Goal: Information Seeking & Learning: Compare options

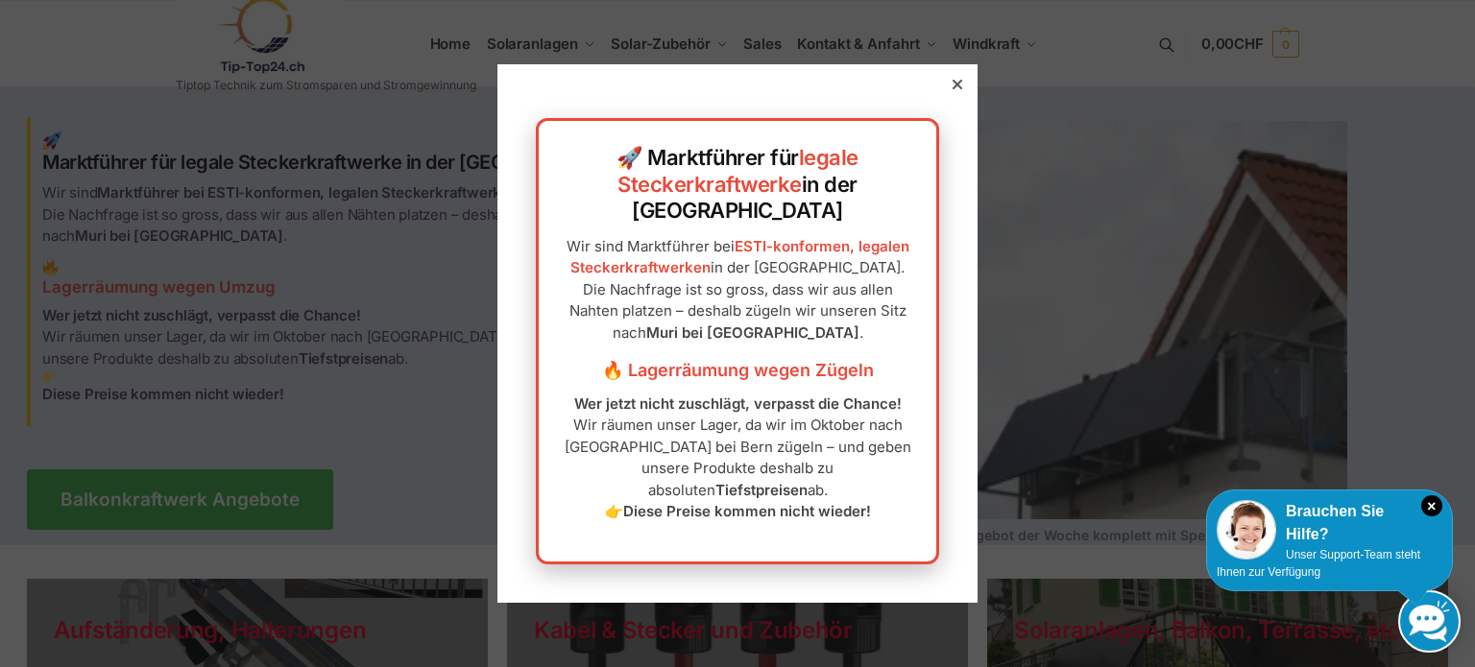
click at [952, 89] on icon at bounding box center [957, 85] width 10 height 10
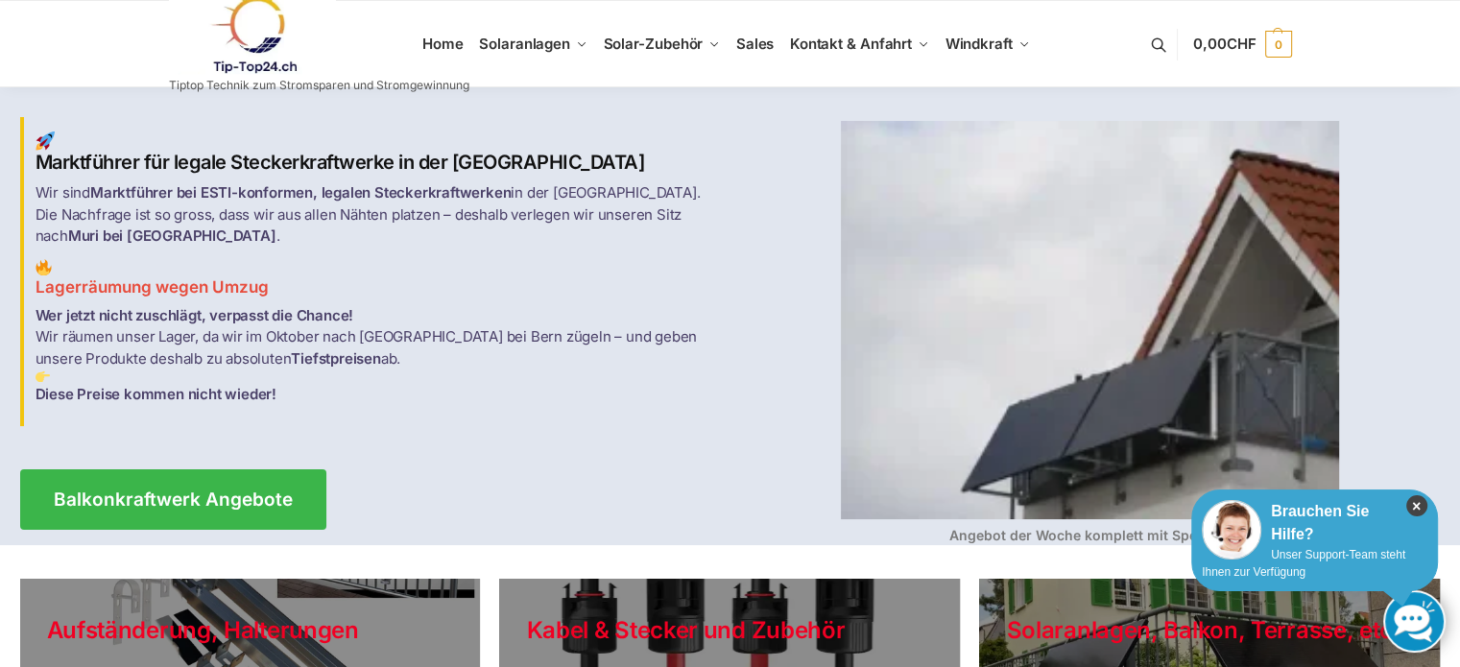
click at [1414, 502] on icon "×" at bounding box center [1417, 505] width 21 height 21
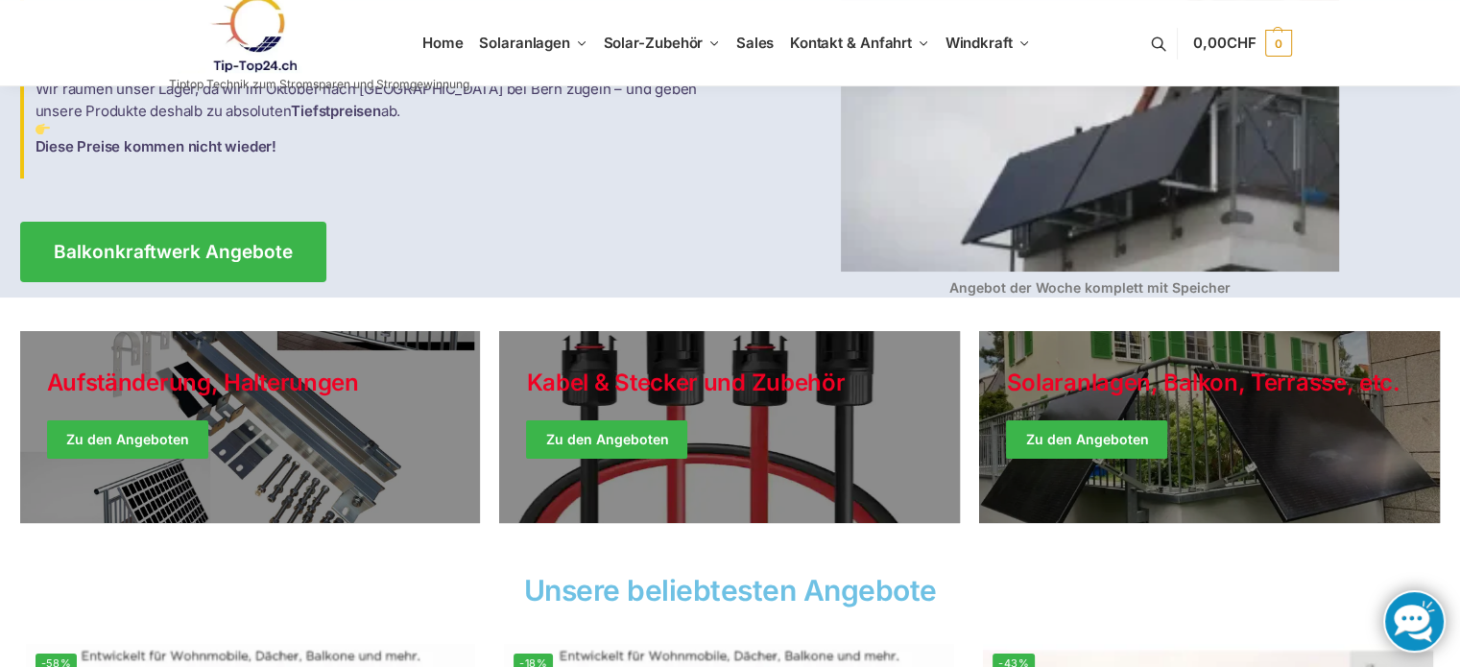
scroll to position [288, 0]
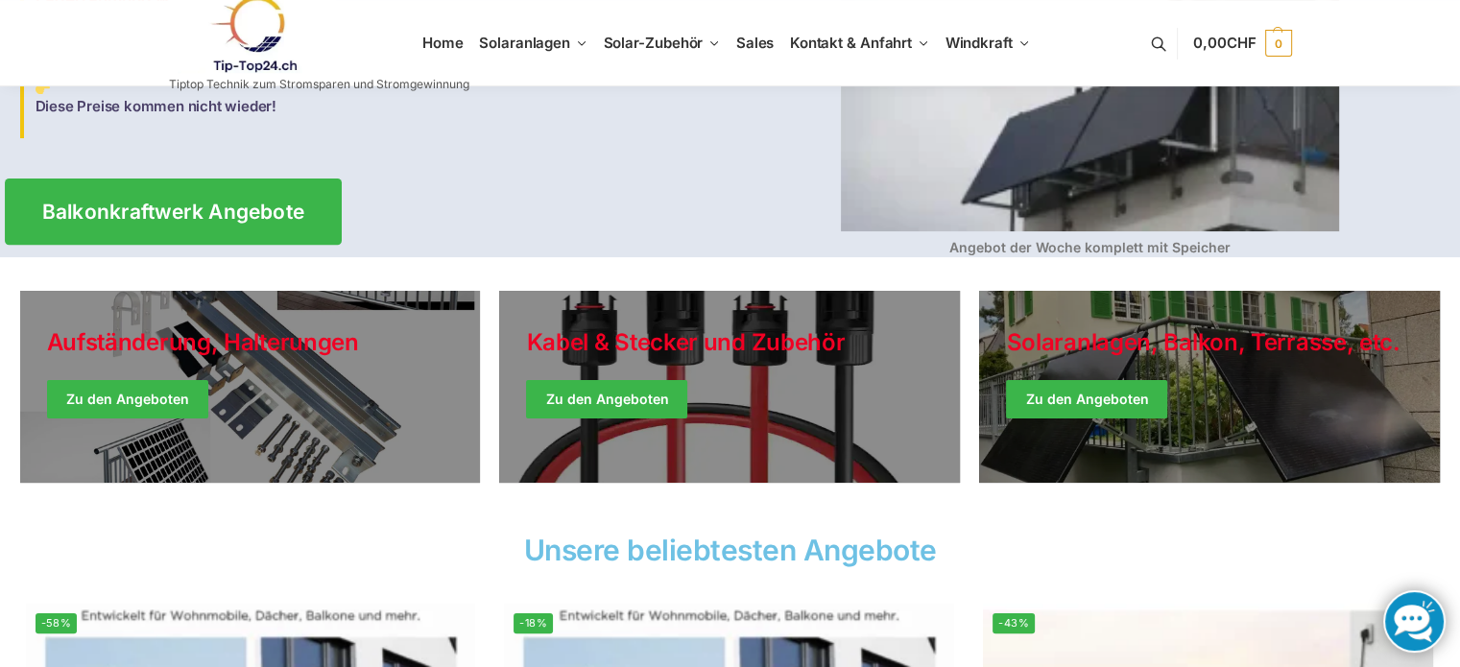
click at [243, 202] on span "Balkonkraftwerk Angebote" at bounding box center [172, 212] width 263 height 20
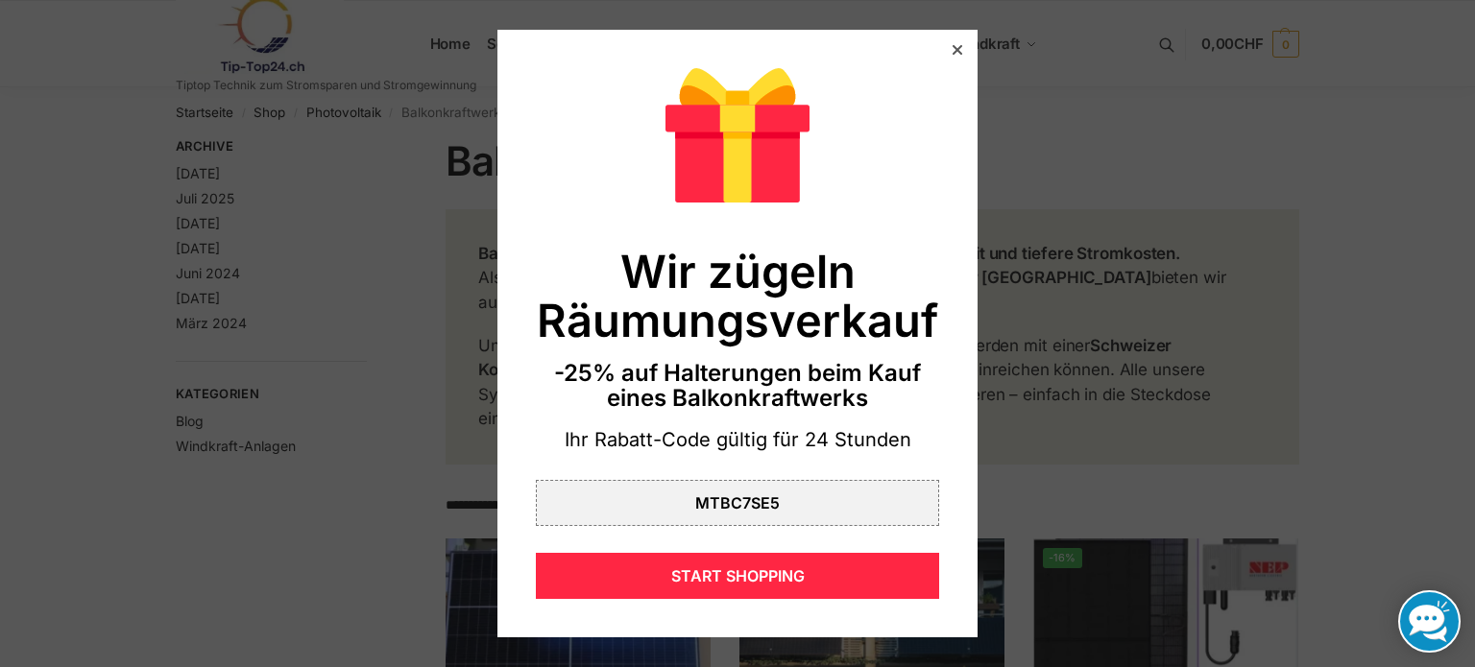
click at [949, 44] on div at bounding box center [957, 49] width 17 height 17
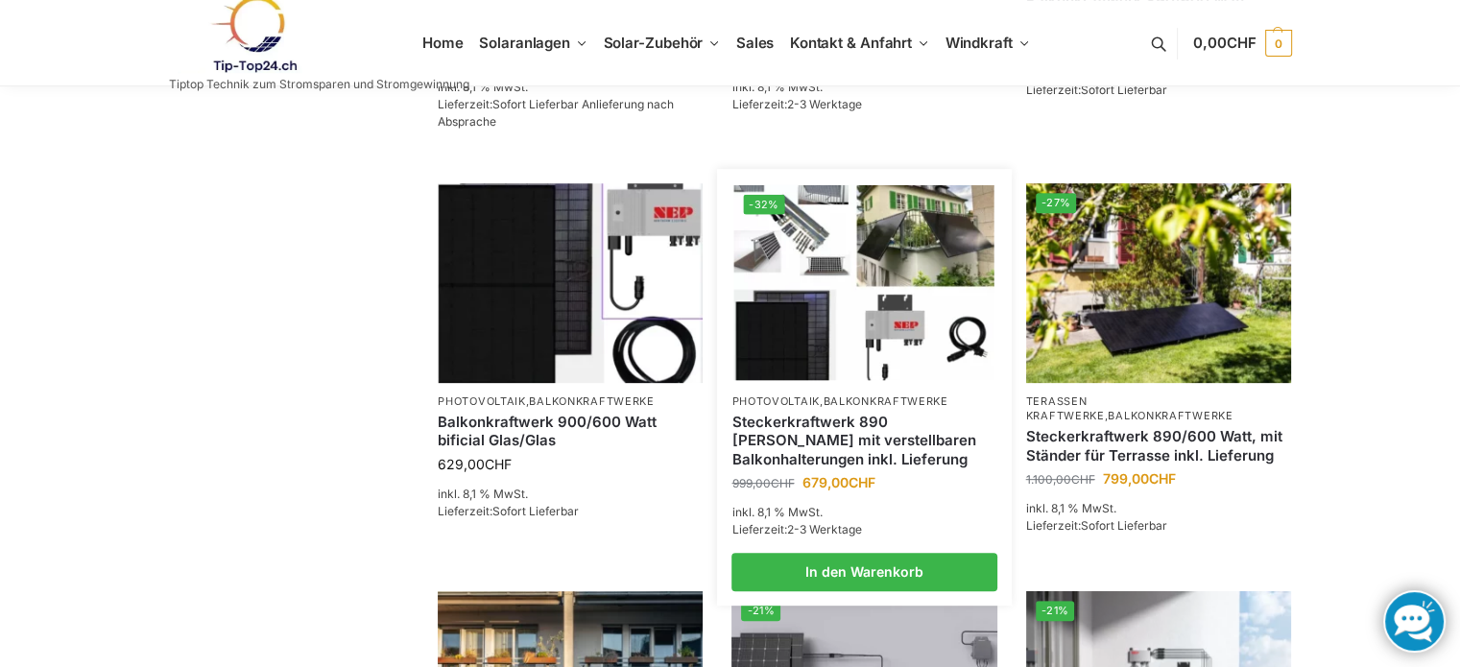
scroll to position [768, 0]
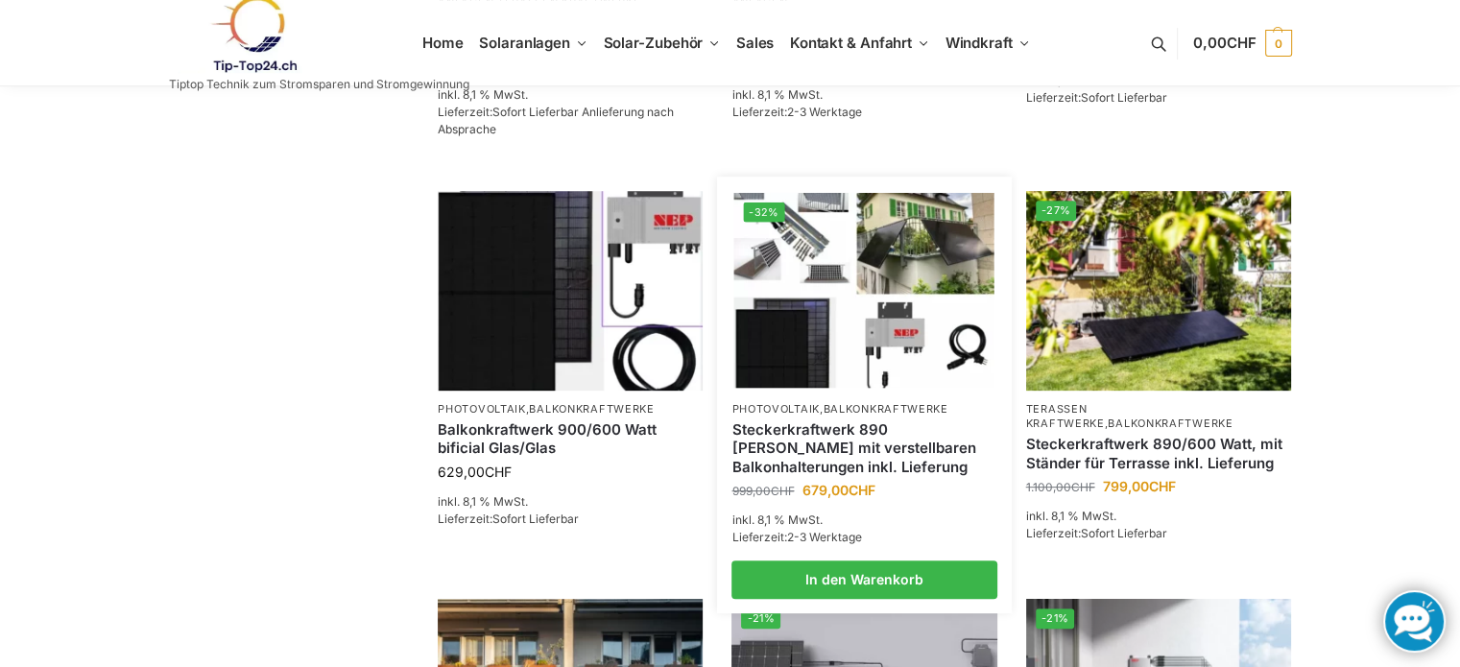
click at [839, 421] on link "Steckerkraftwerk 890 Watt mit verstellbaren Balkonhalterungen inkl. Lieferung" at bounding box center [864, 449] width 265 height 57
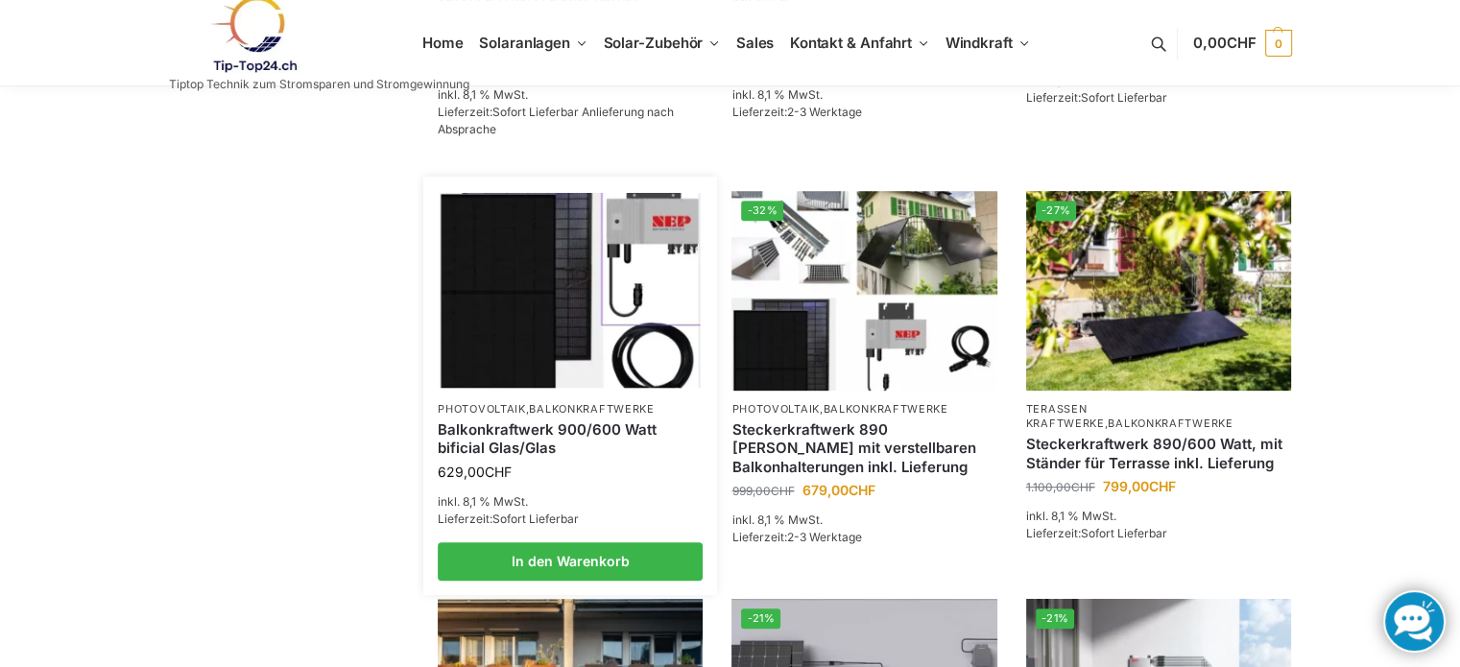
click at [541, 306] on img at bounding box center [571, 290] width 260 height 195
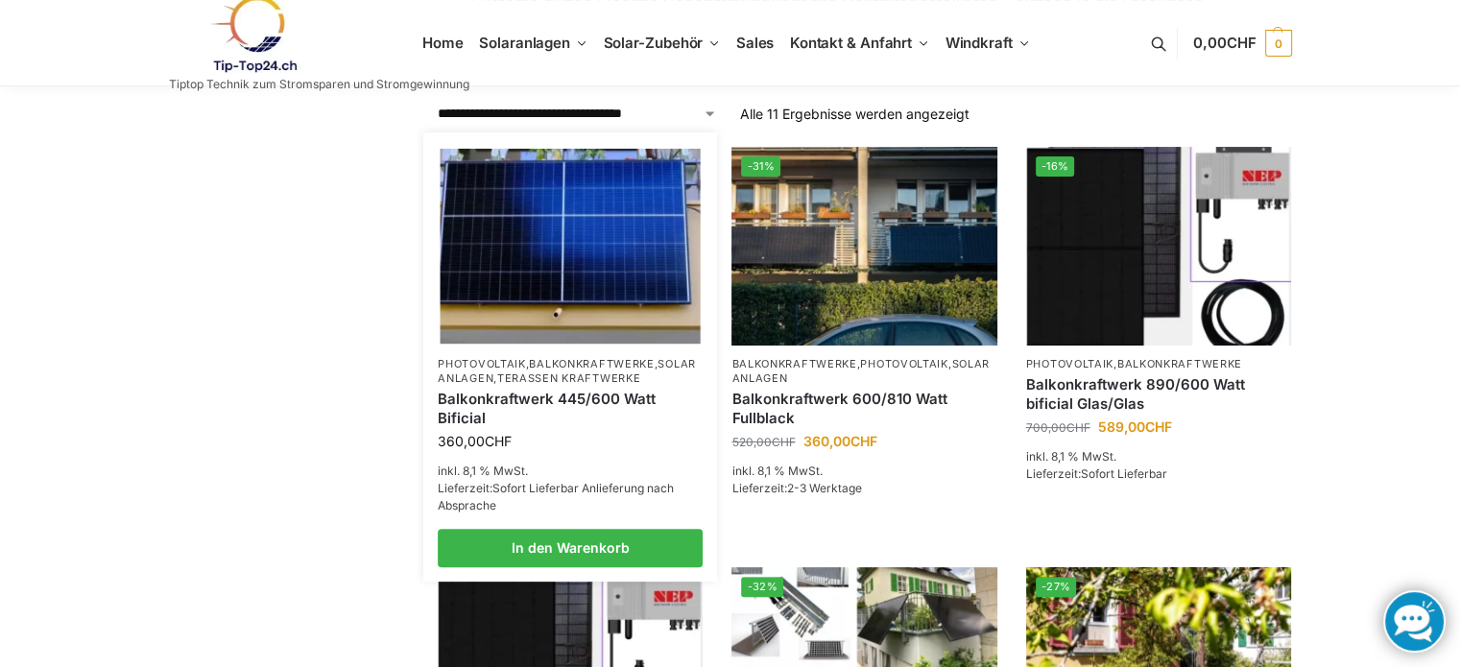
scroll to position [384, 0]
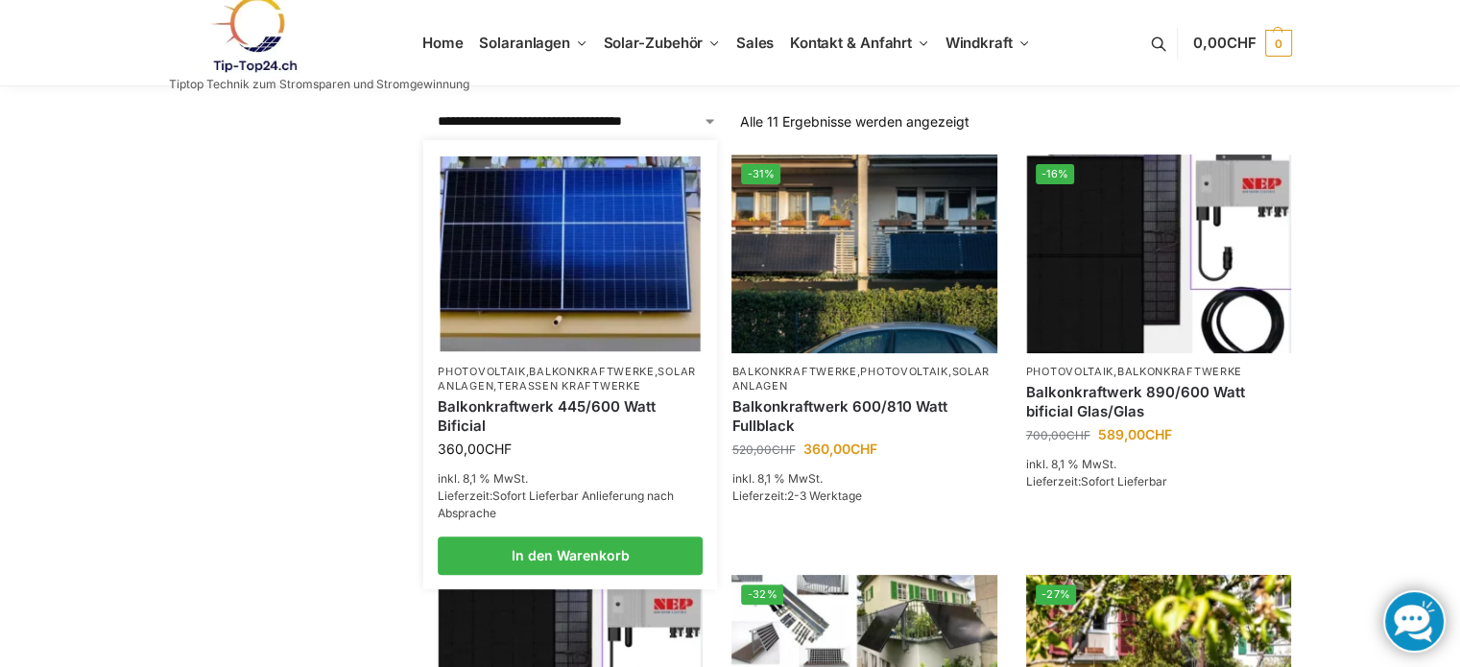
click at [562, 402] on link "Balkonkraftwerk 445/600 Watt Bificial" at bounding box center [570, 415] width 265 height 37
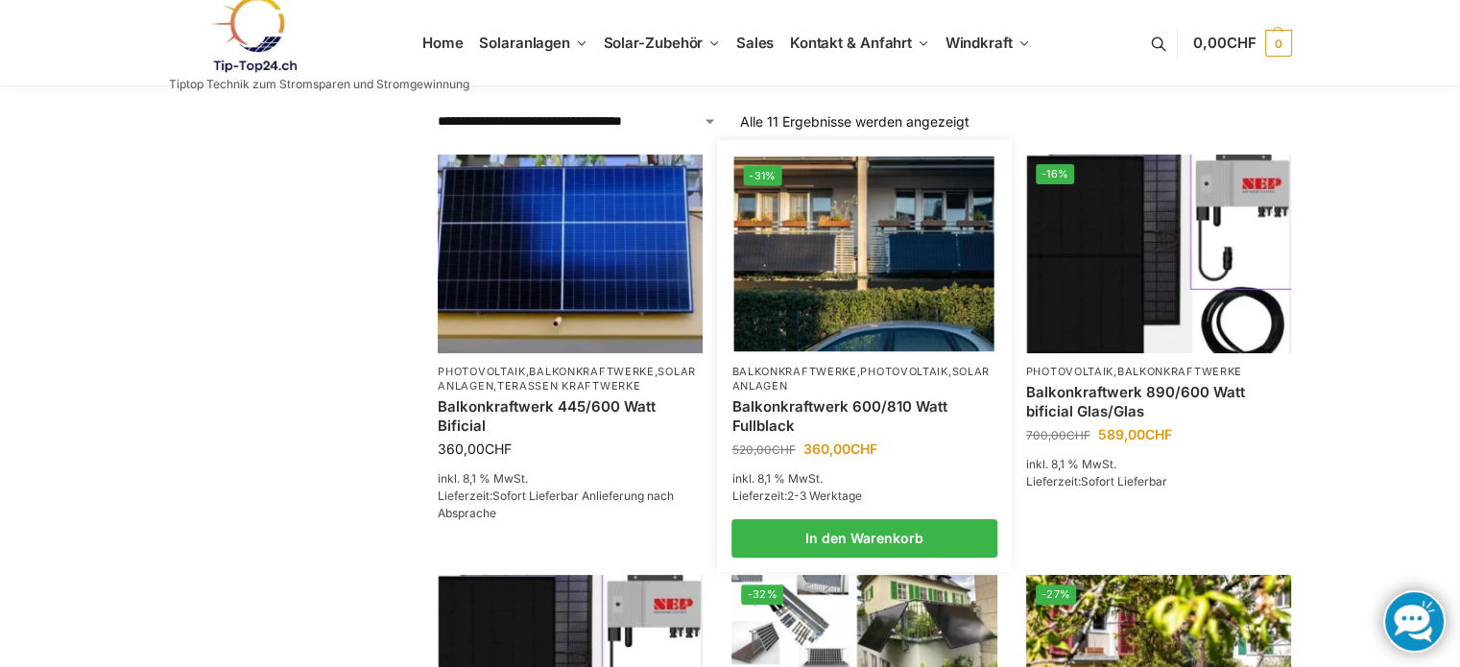
click at [838, 406] on link "Balkonkraftwerk 600/810 Watt Fullblack" at bounding box center [864, 415] width 265 height 37
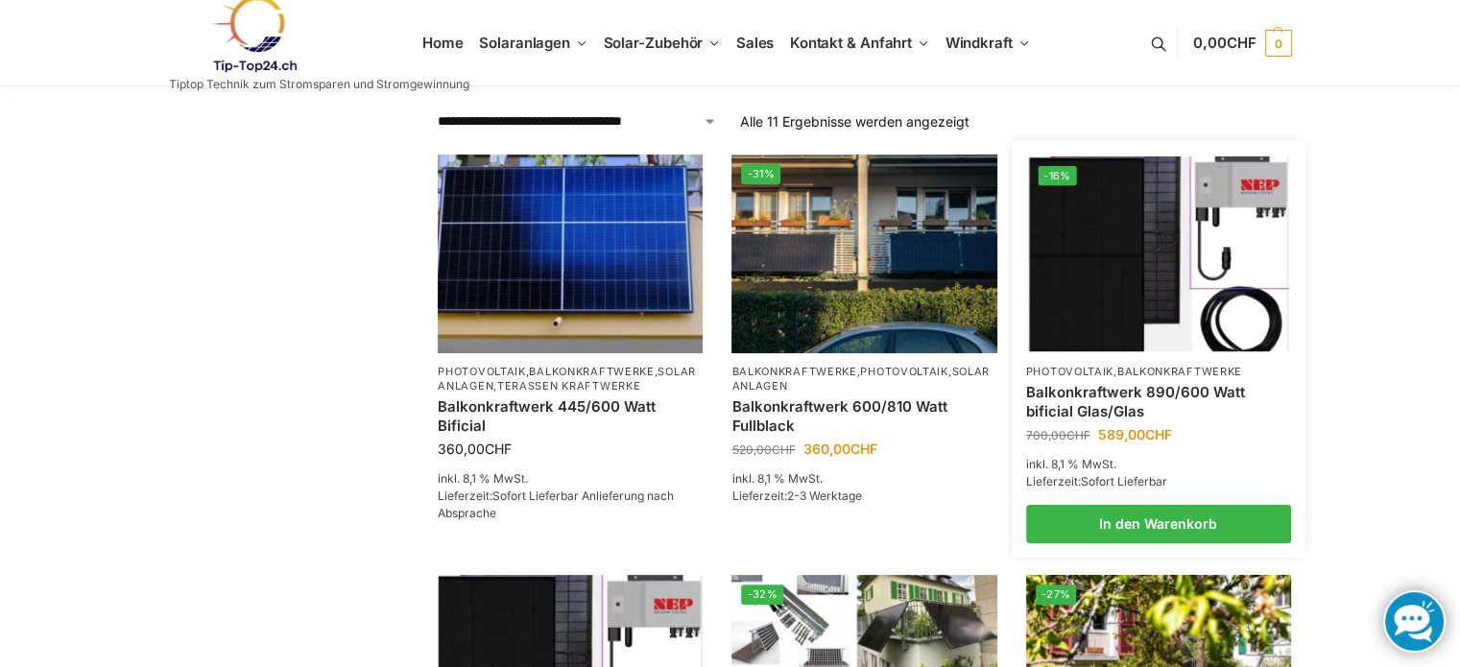
click at [1206, 386] on link "Balkonkraftwerk 890/600 Watt bificial Glas/Glas" at bounding box center [1158, 401] width 265 height 37
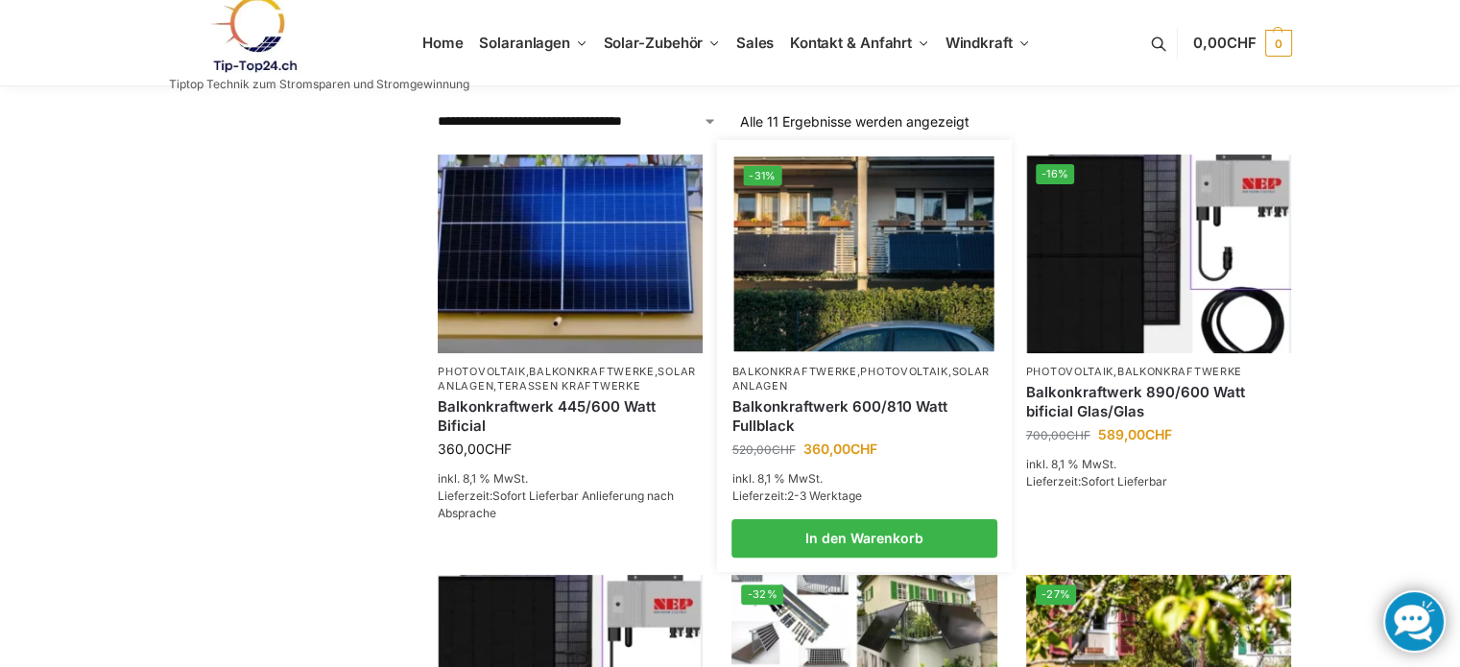
click at [853, 310] on img at bounding box center [864, 253] width 260 height 195
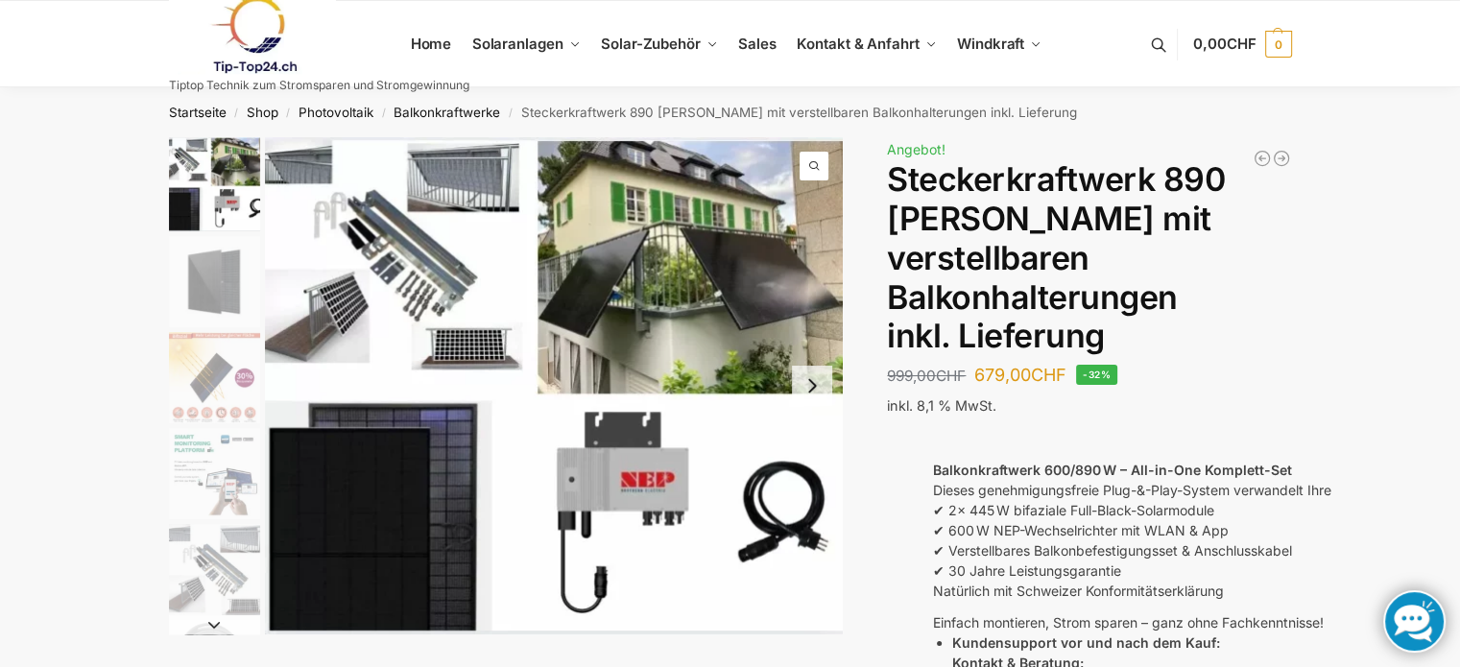
click at [399, 264] on img "1 / 10" at bounding box center [554, 385] width 578 height 497
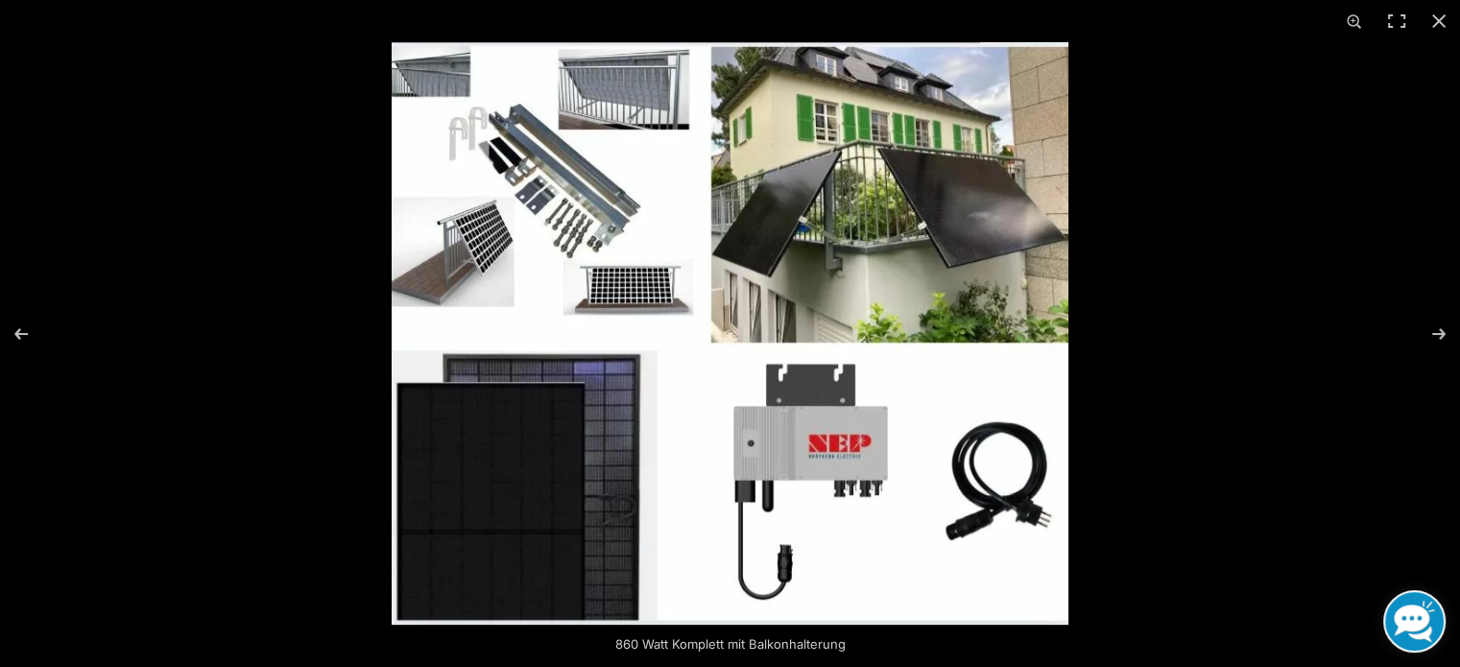
click at [523, 186] on img at bounding box center [730, 333] width 677 height 583
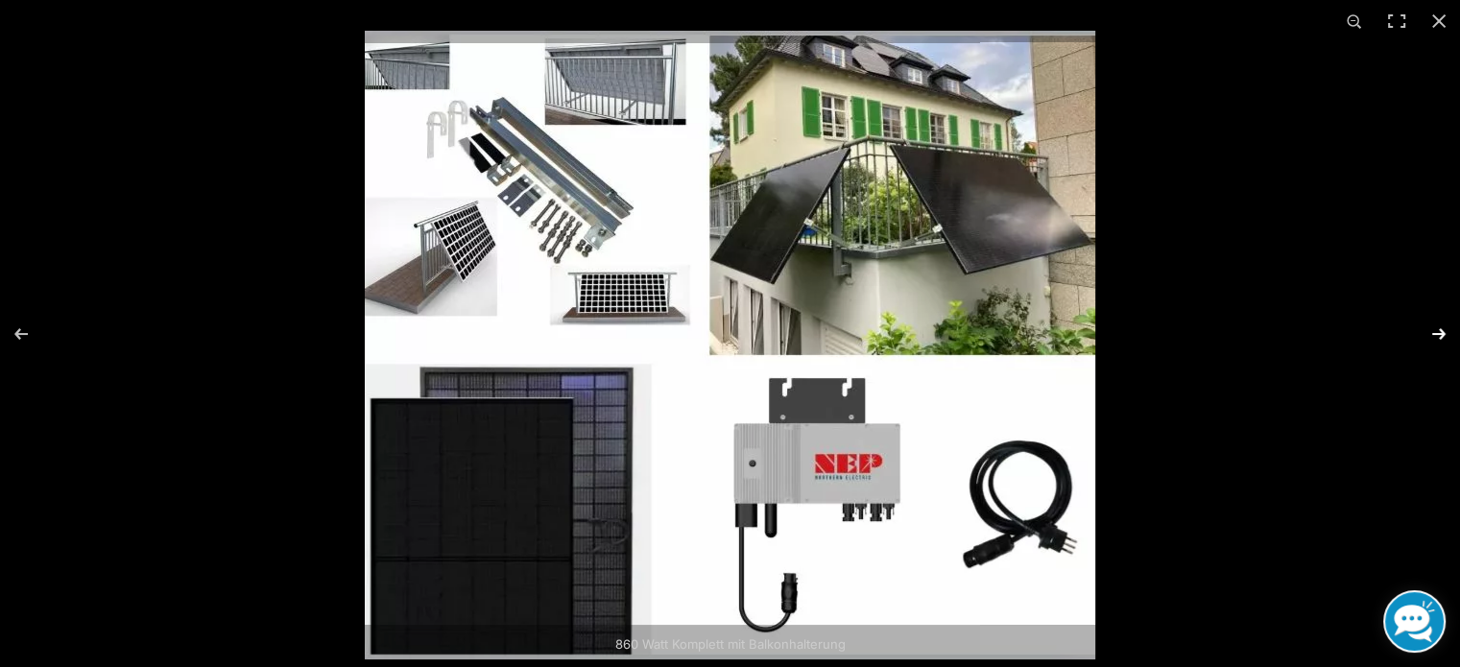
click at [1435, 333] on button "Next (arrow right)" at bounding box center [1426, 334] width 67 height 96
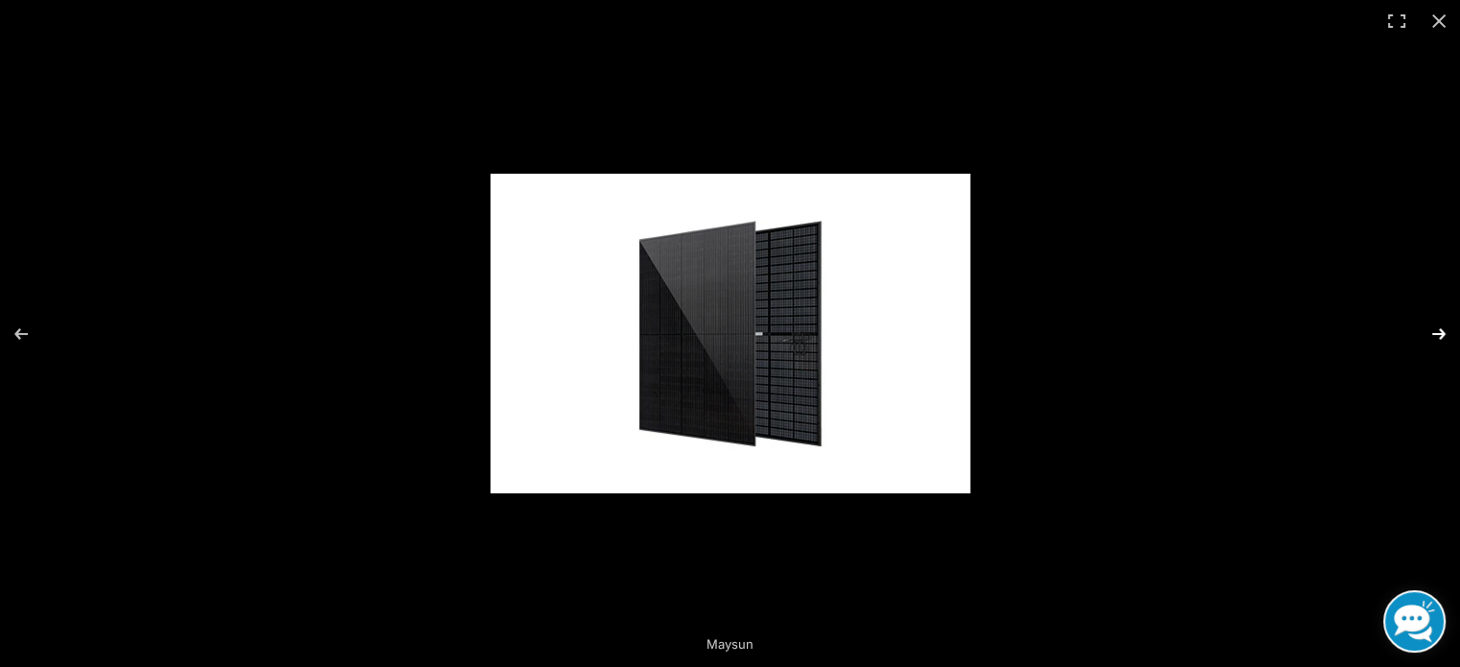
click at [1435, 333] on button "Next (arrow right)" at bounding box center [1426, 334] width 67 height 96
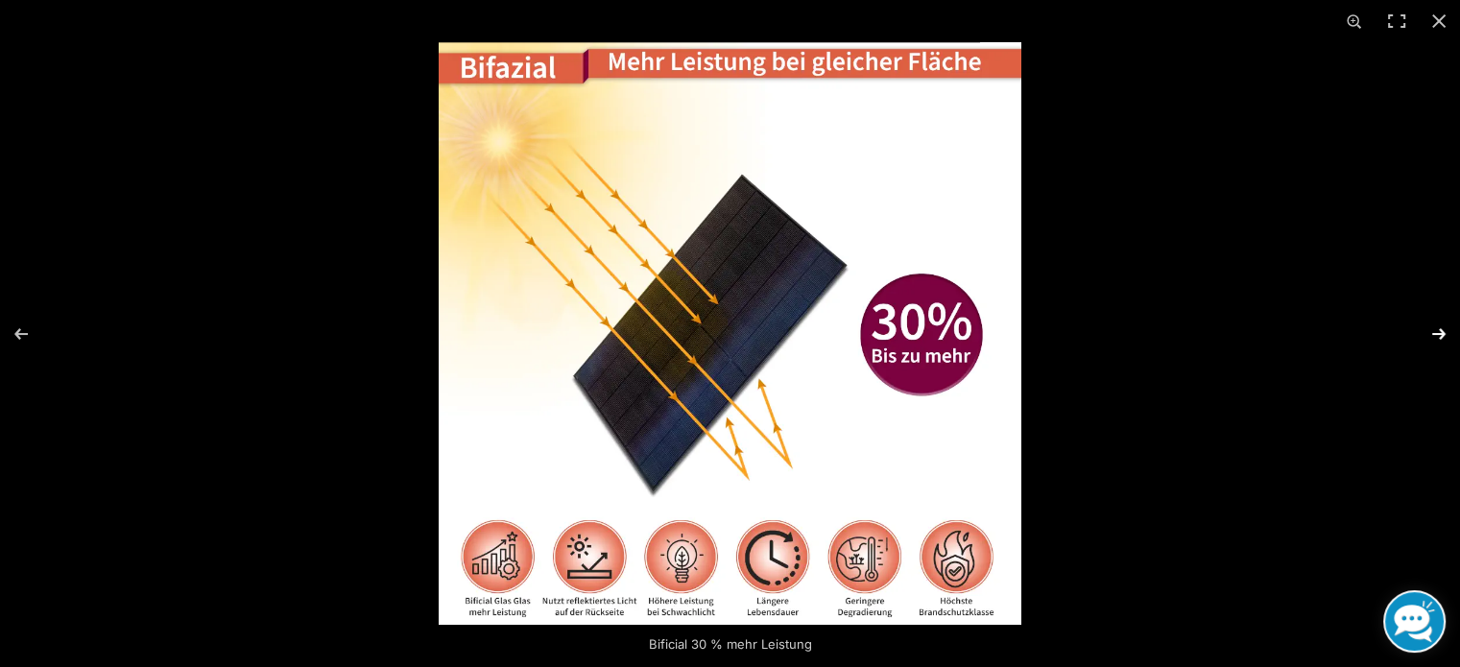
click at [1435, 333] on button "Next (arrow right)" at bounding box center [1426, 334] width 67 height 96
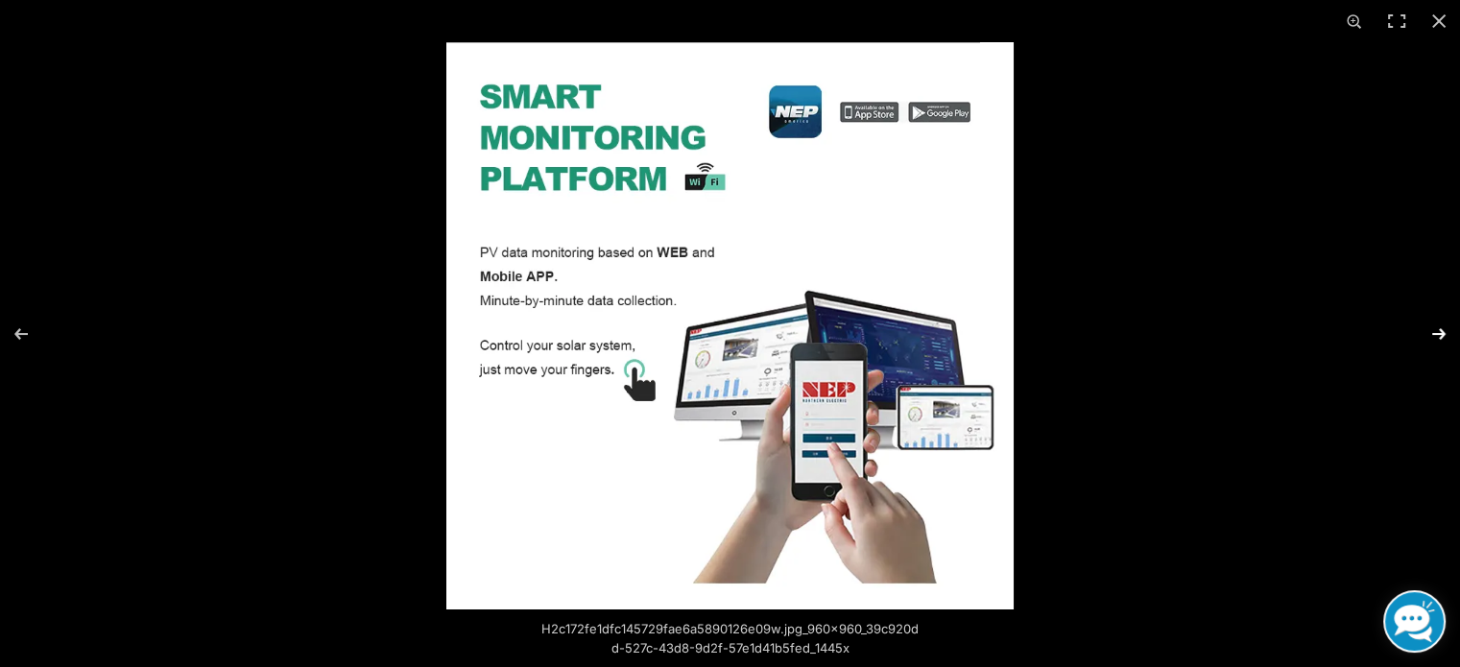
click at [1435, 333] on button "Next (arrow right)" at bounding box center [1426, 334] width 67 height 96
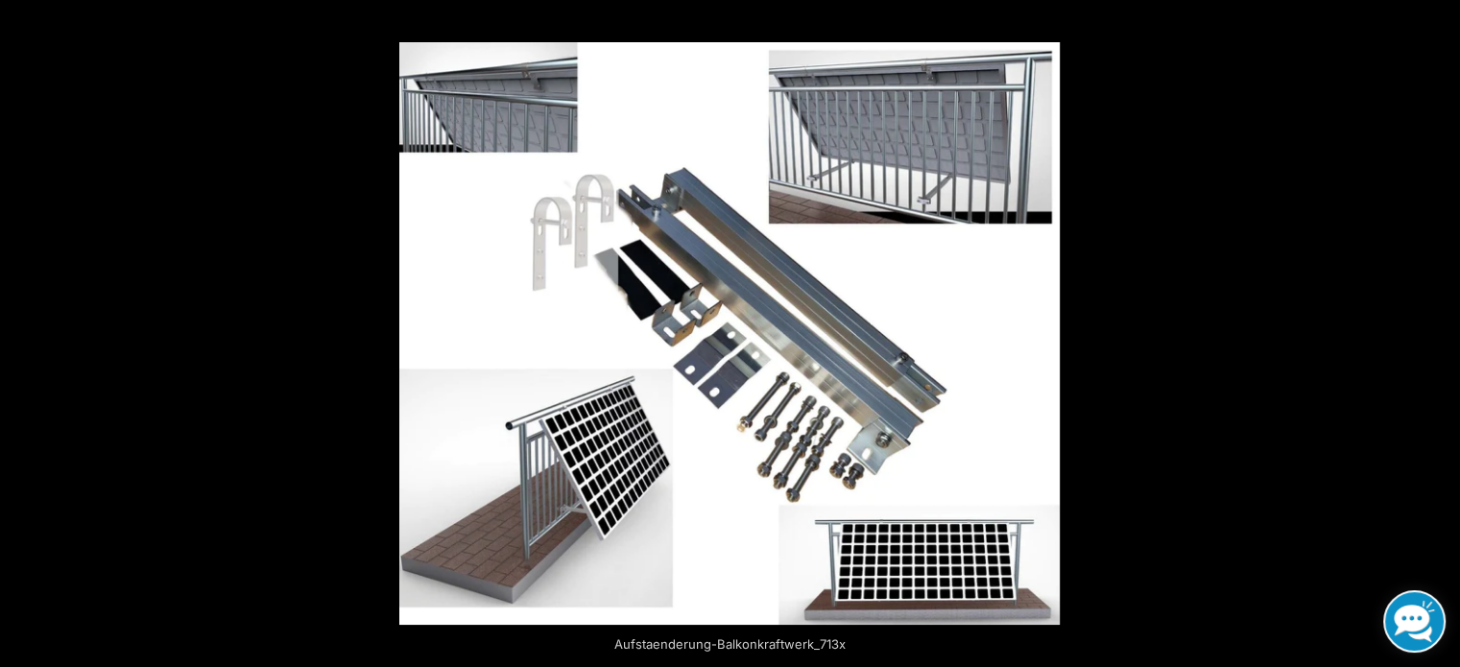
click at [1432, 329] on button "Next (arrow right)" at bounding box center [1426, 334] width 67 height 96
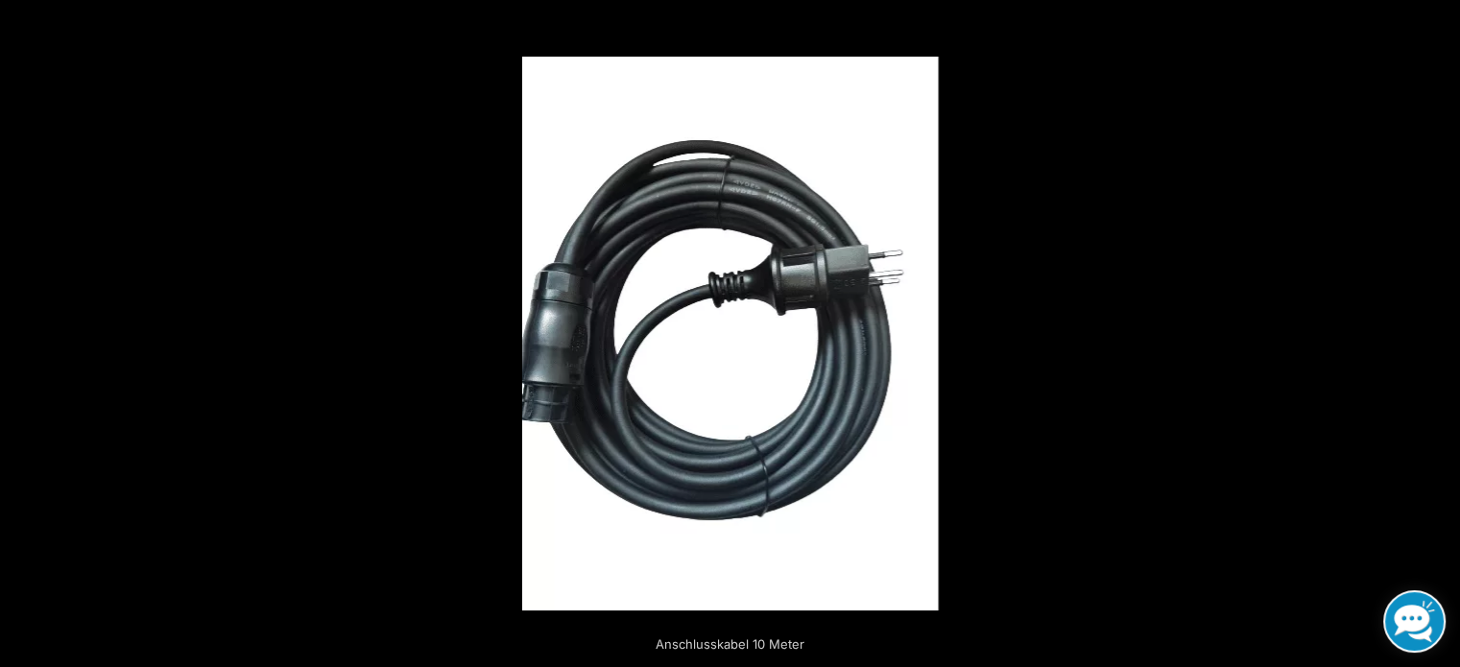
click at [1432, 329] on button "Next (arrow right)" at bounding box center [1426, 334] width 67 height 96
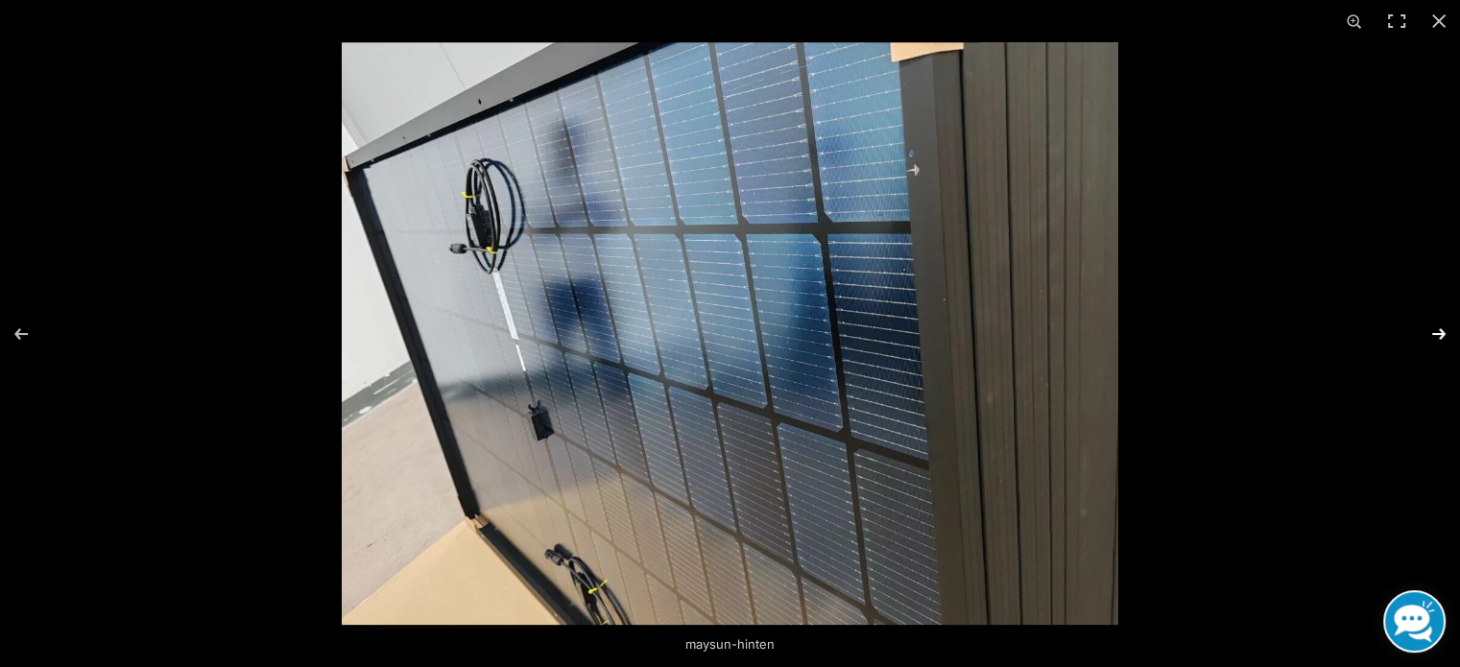
click at [1431, 325] on button "Next (arrow right)" at bounding box center [1426, 334] width 67 height 96
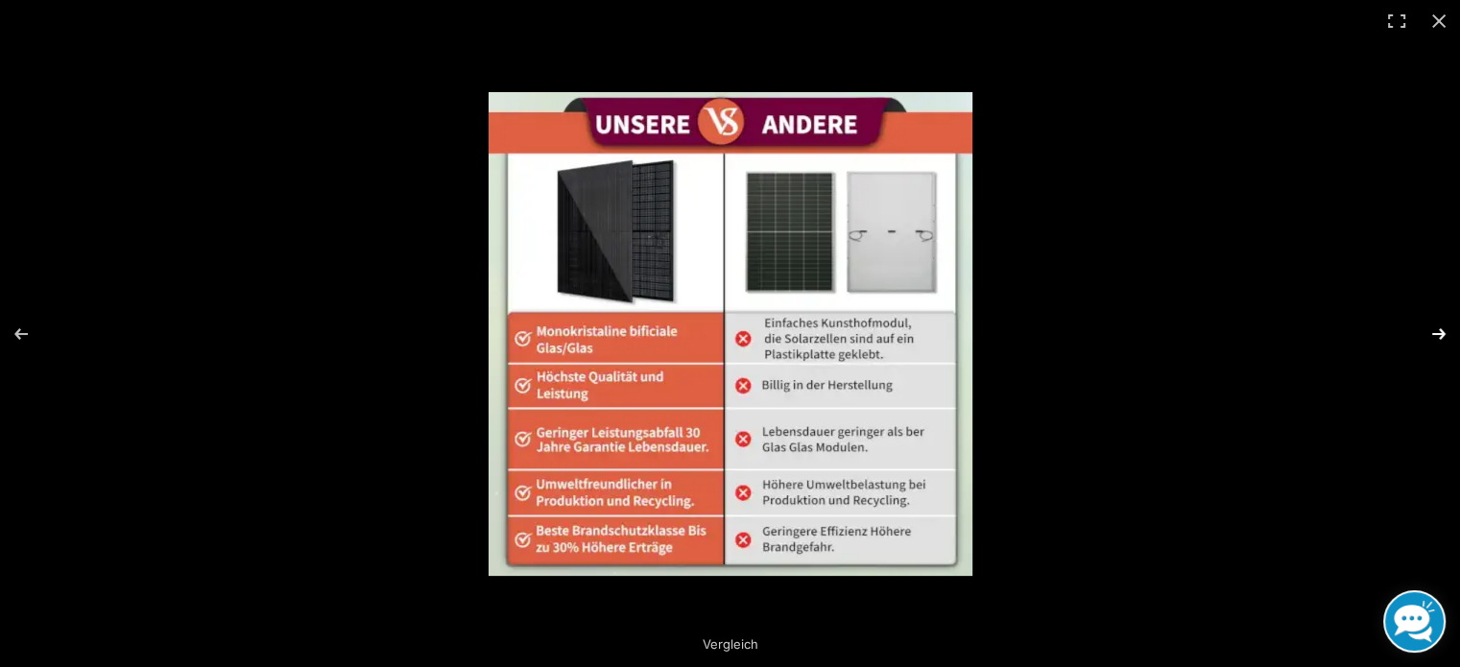
click at [1431, 325] on button "Next (arrow right)" at bounding box center [1426, 334] width 67 height 96
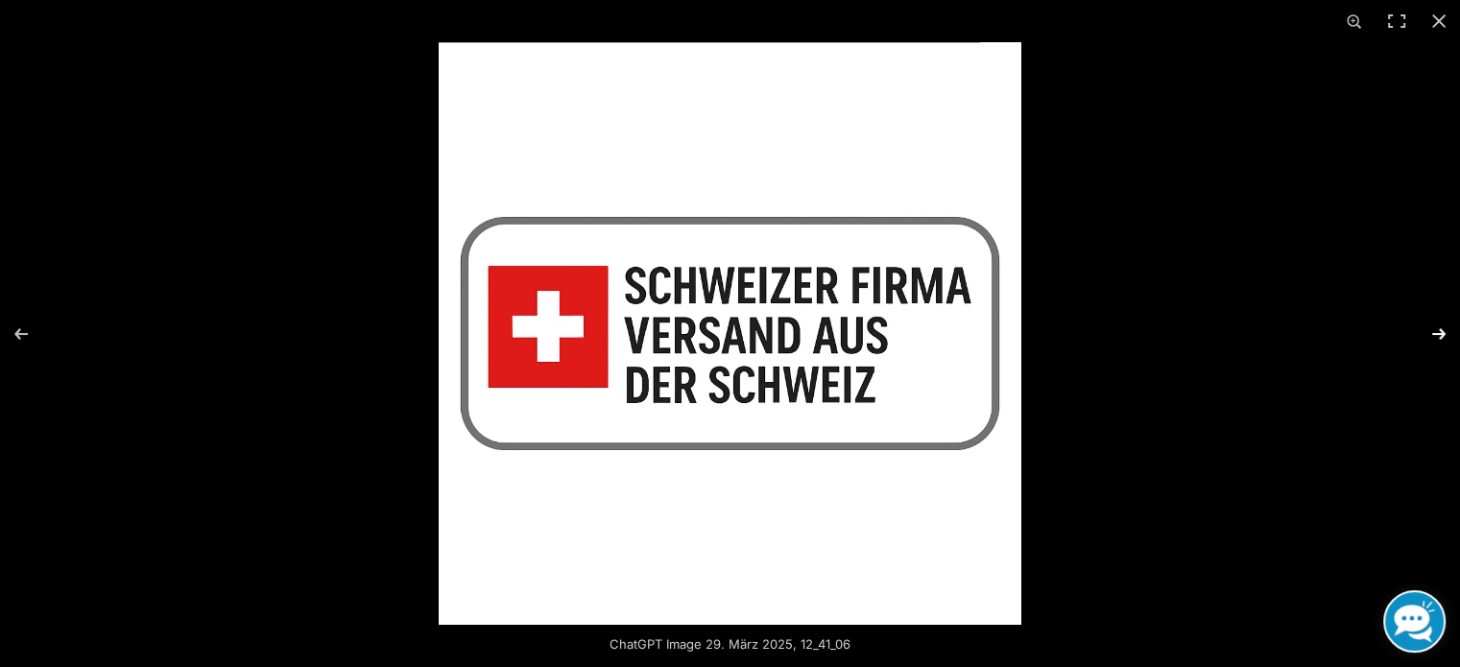
click at [1431, 325] on button "Next (arrow right)" at bounding box center [1426, 334] width 67 height 96
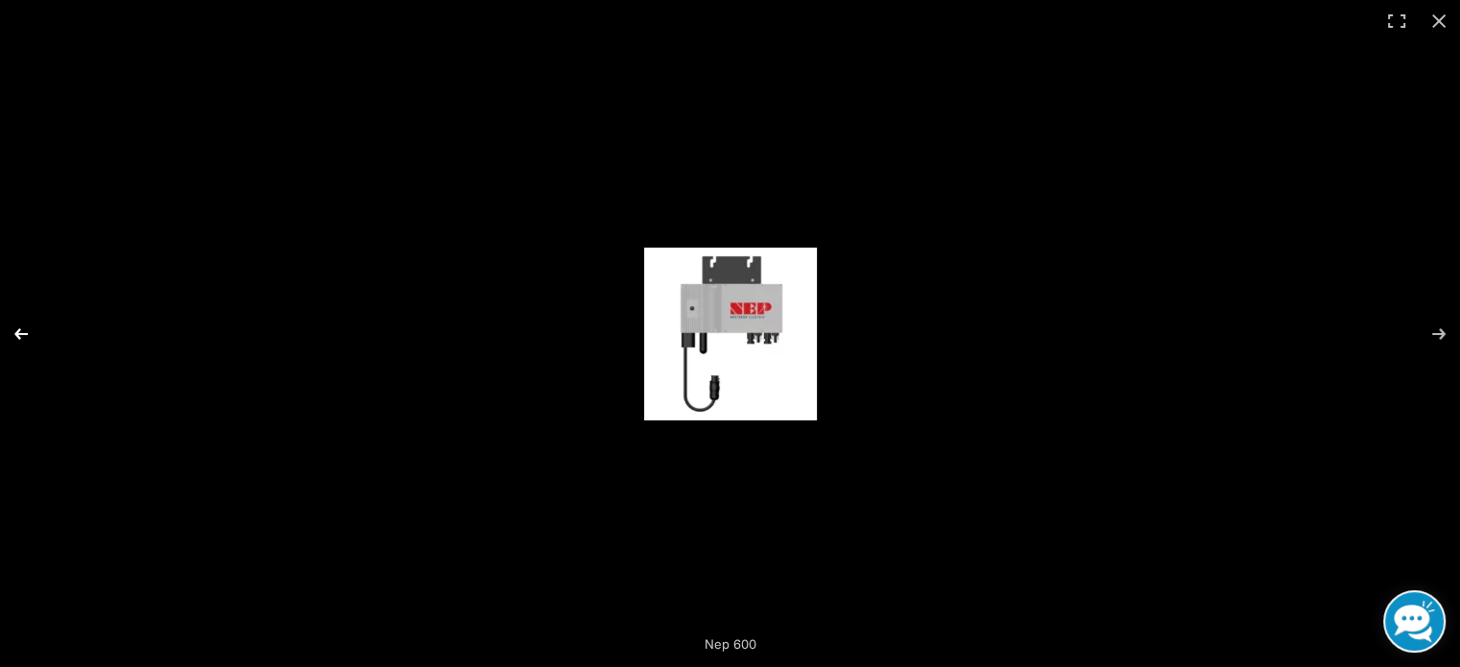
click at [79, 307] on div "860 Watt Komplett mit Balkonhalterung Nep 600" at bounding box center [730, 333] width 1460 height 667
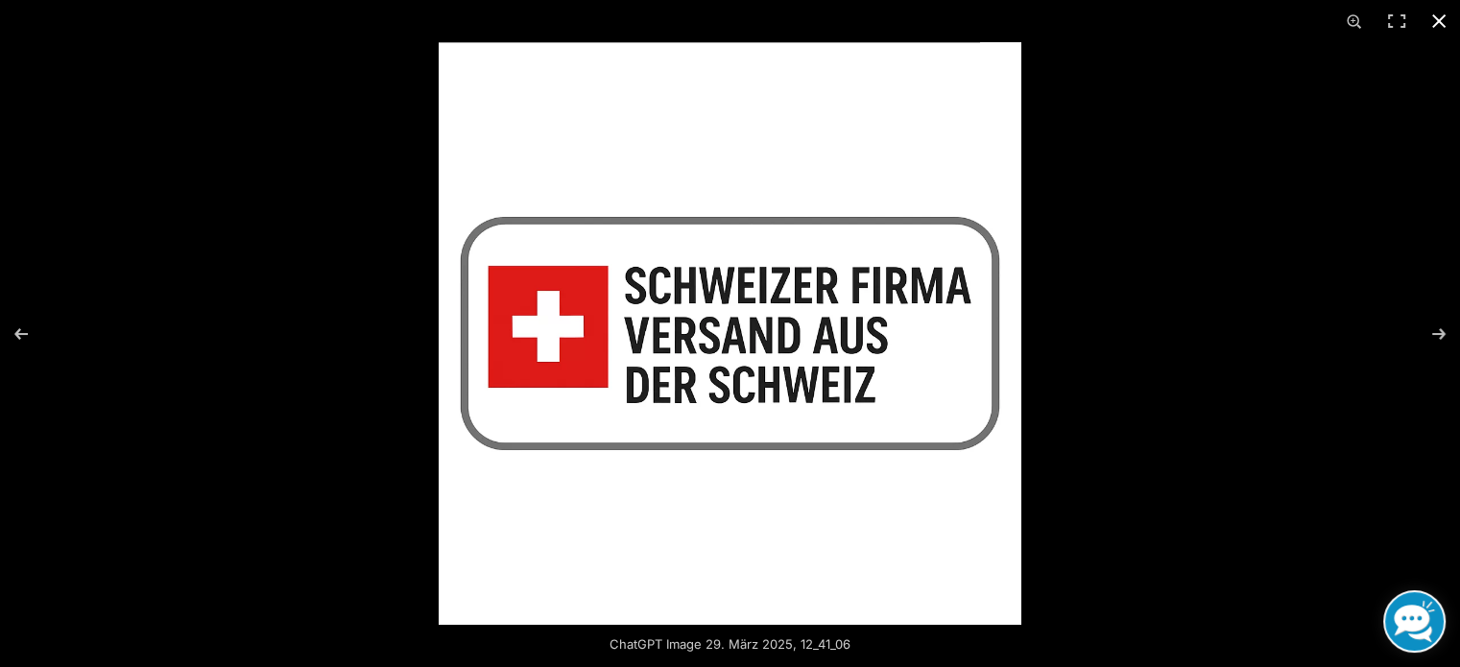
click at [1438, 20] on button "Close (Esc)" at bounding box center [1439, 21] width 42 height 42
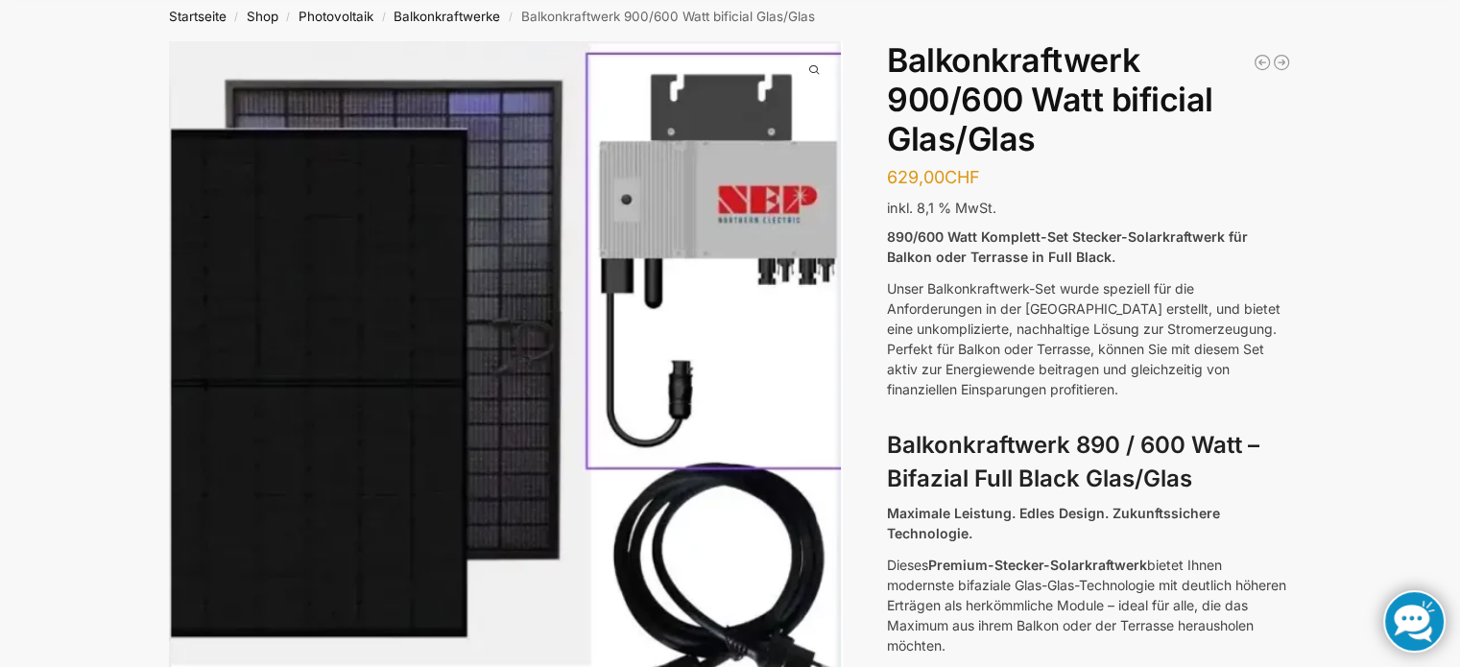
scroll to position [96, 0]
click at [815, 362] on link "Next" at bounding box center [810, 370] width 64 height 19
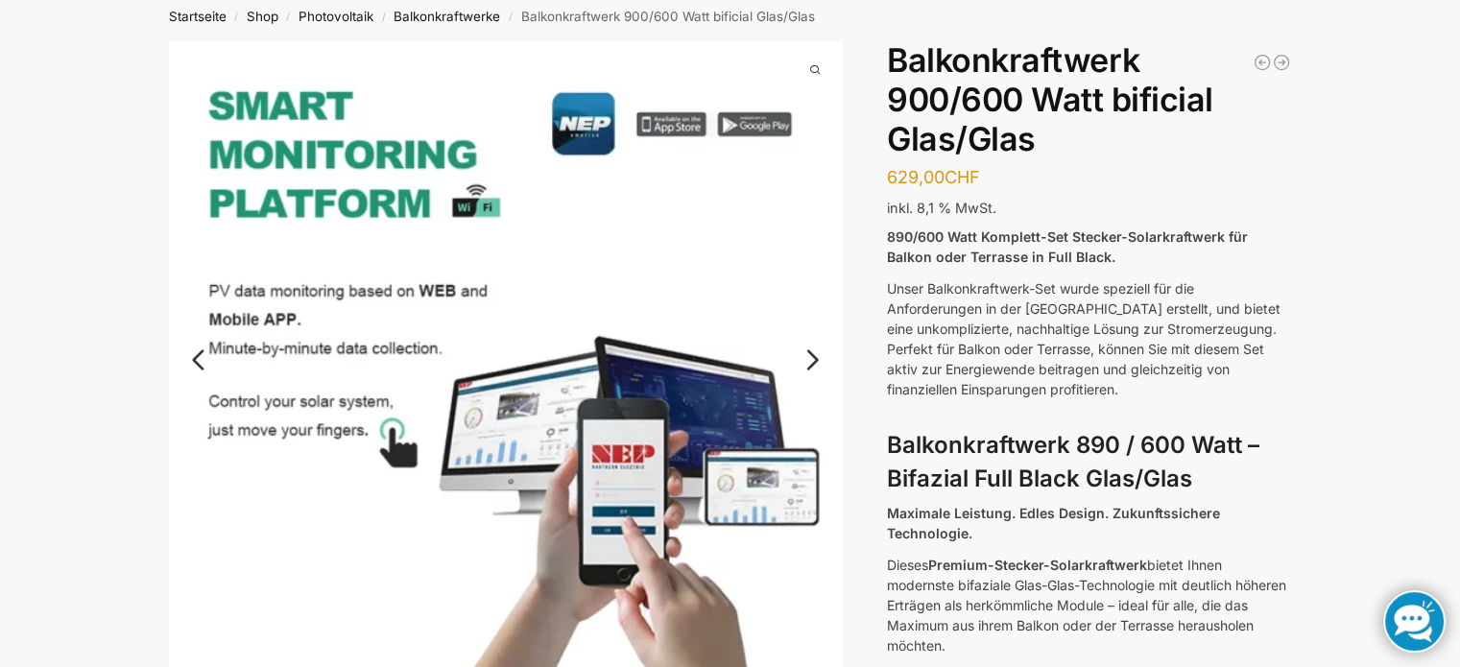
click at [815, 362] on link "Next" at bounding box center [810, 369] width 64 height 19
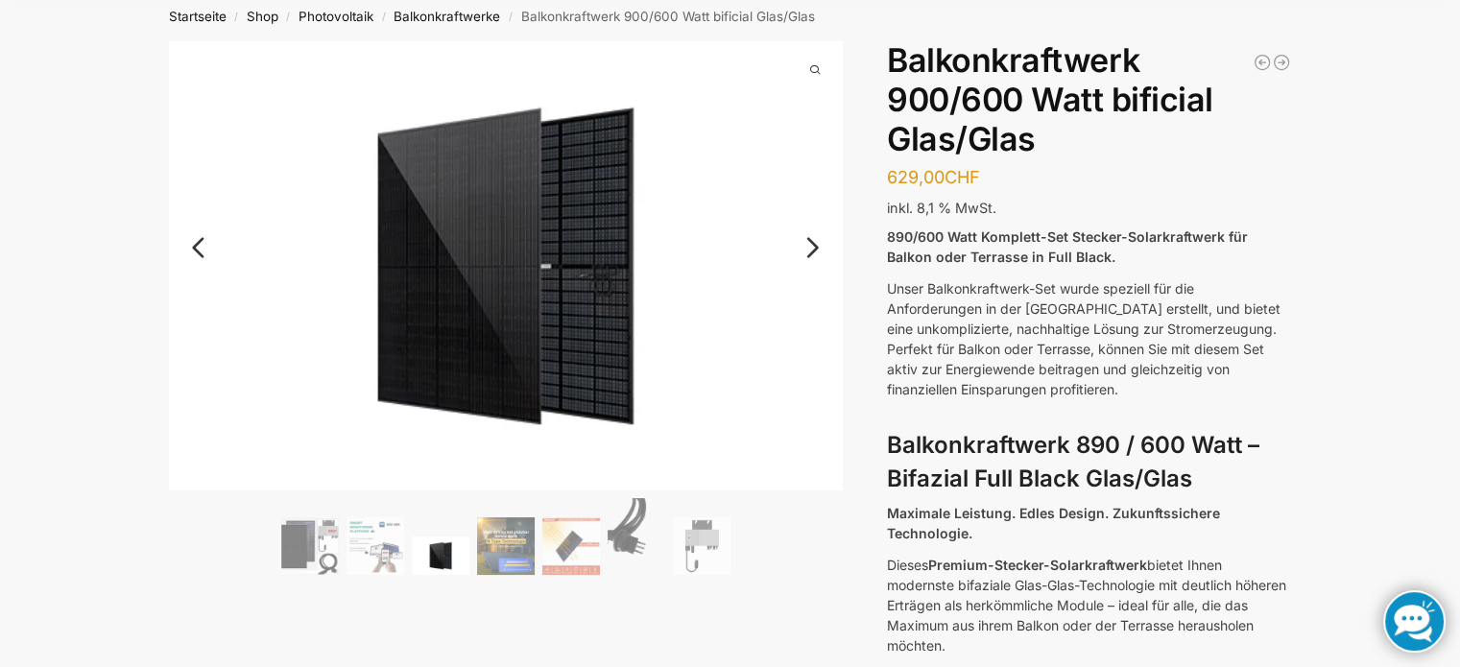
click at [806, 248] on link "Next" at bounding box center [810, 257] width 64 height 19
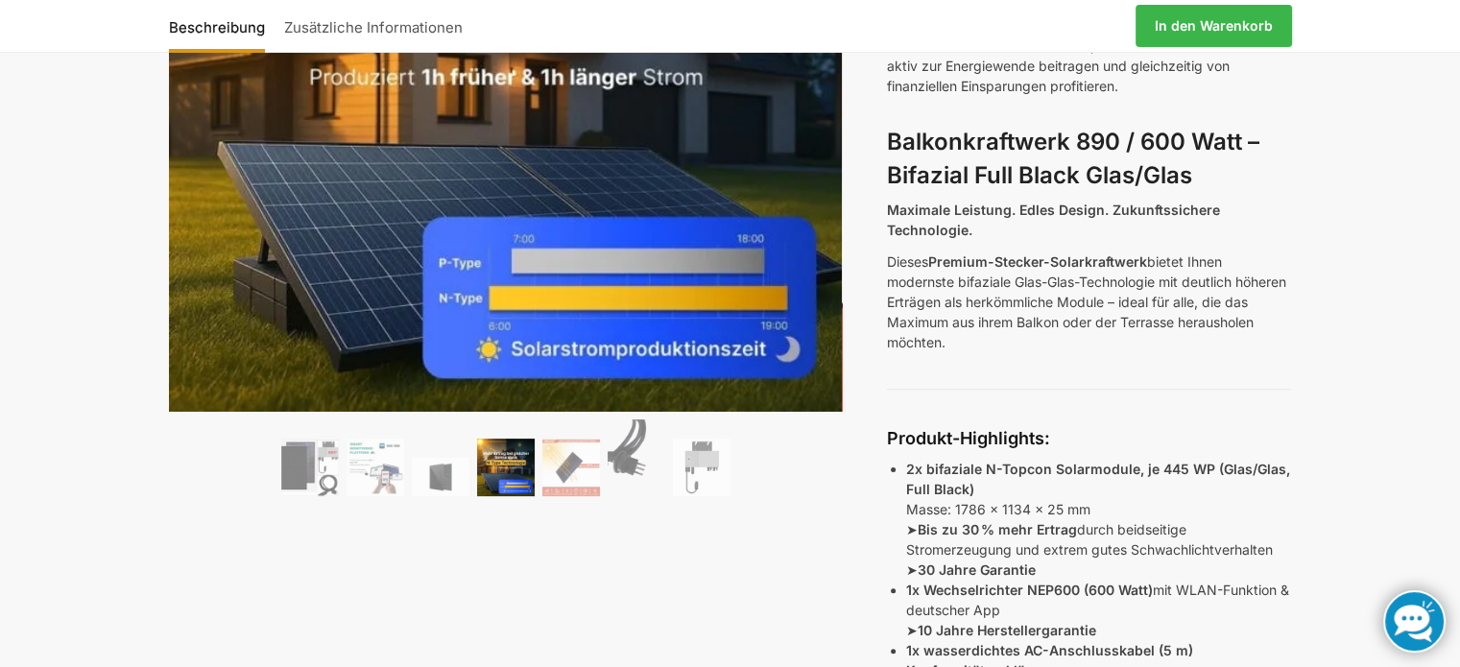
scroll to position [288, 0]
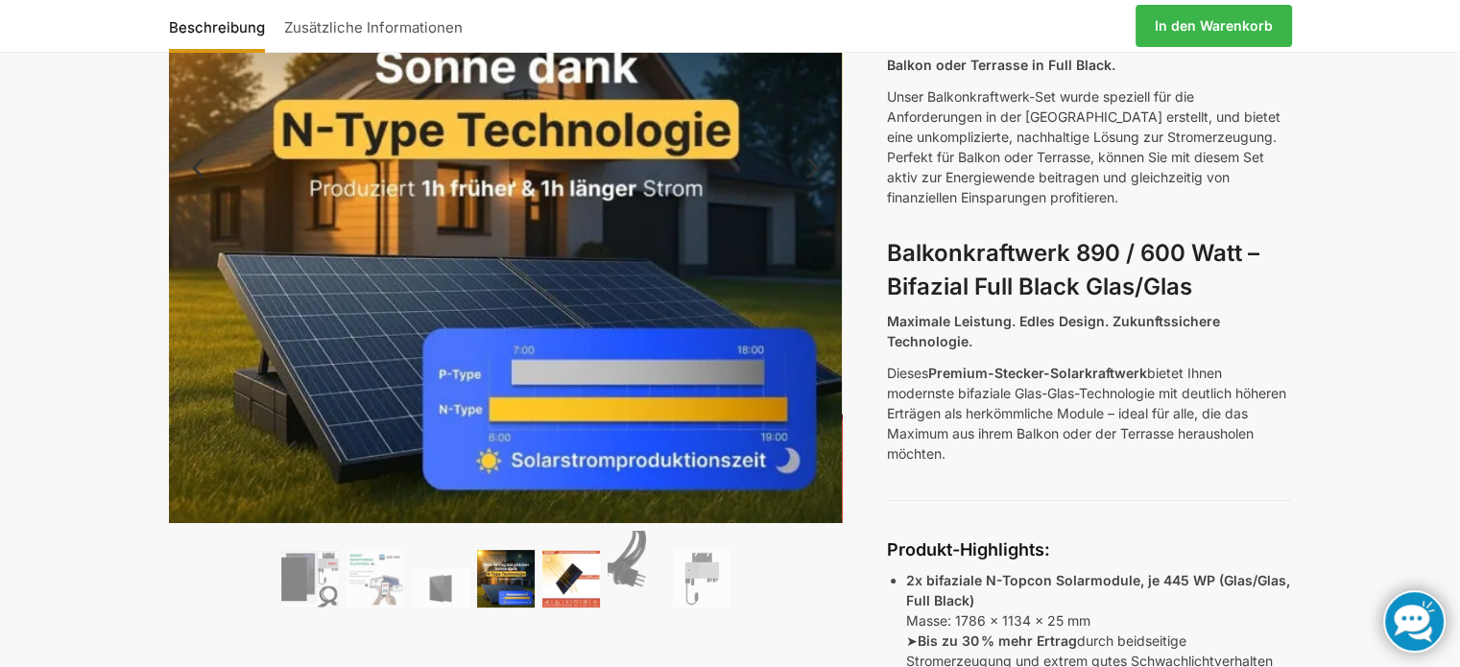
click at [579, 586] on img at bounding box center [571, 579] width 58 height 58
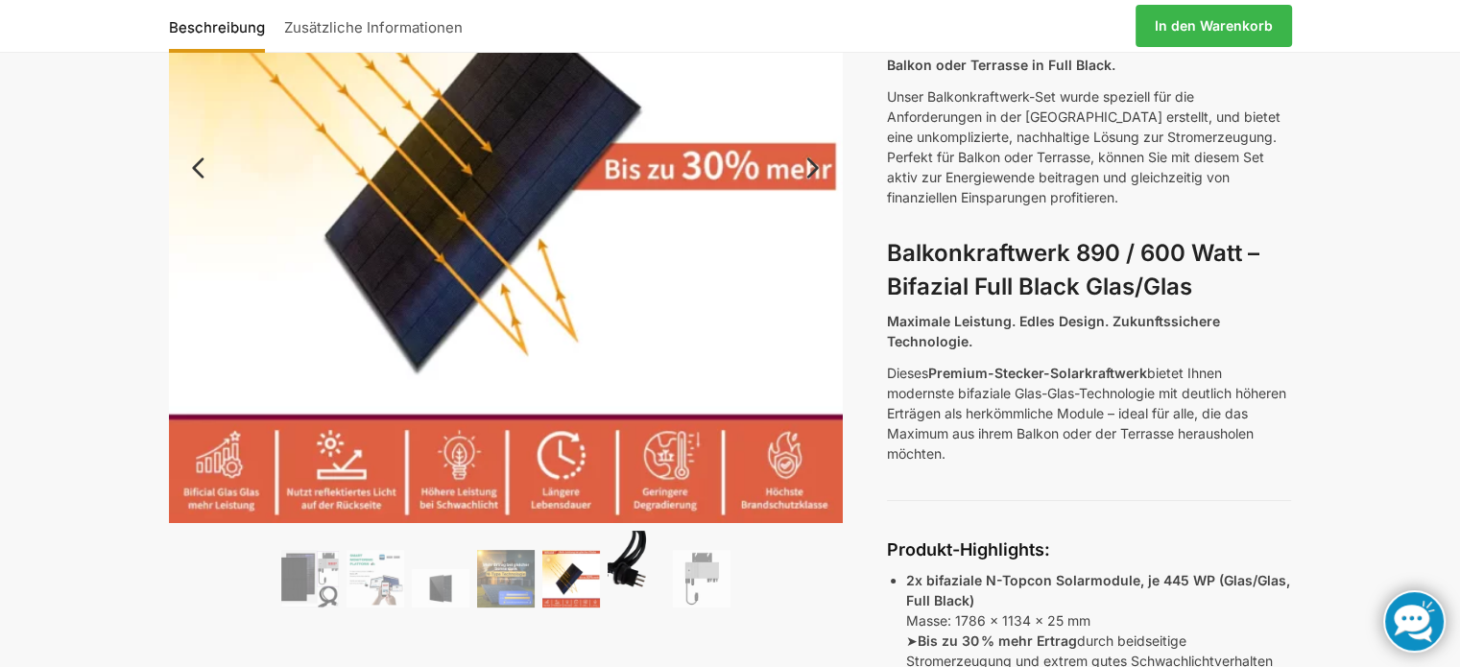
click at [641, 575] on img at bounding box center [637, 569] width 58 height 77
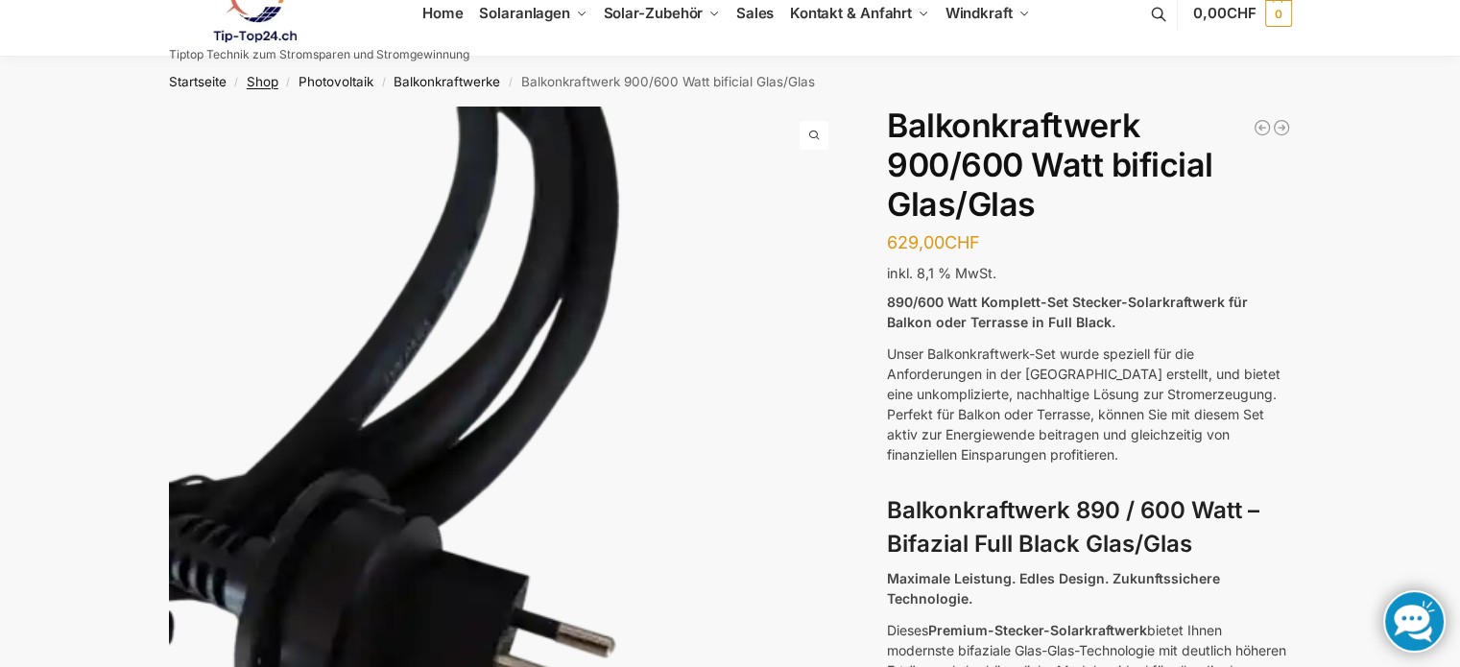
scroll to position [0, 0]
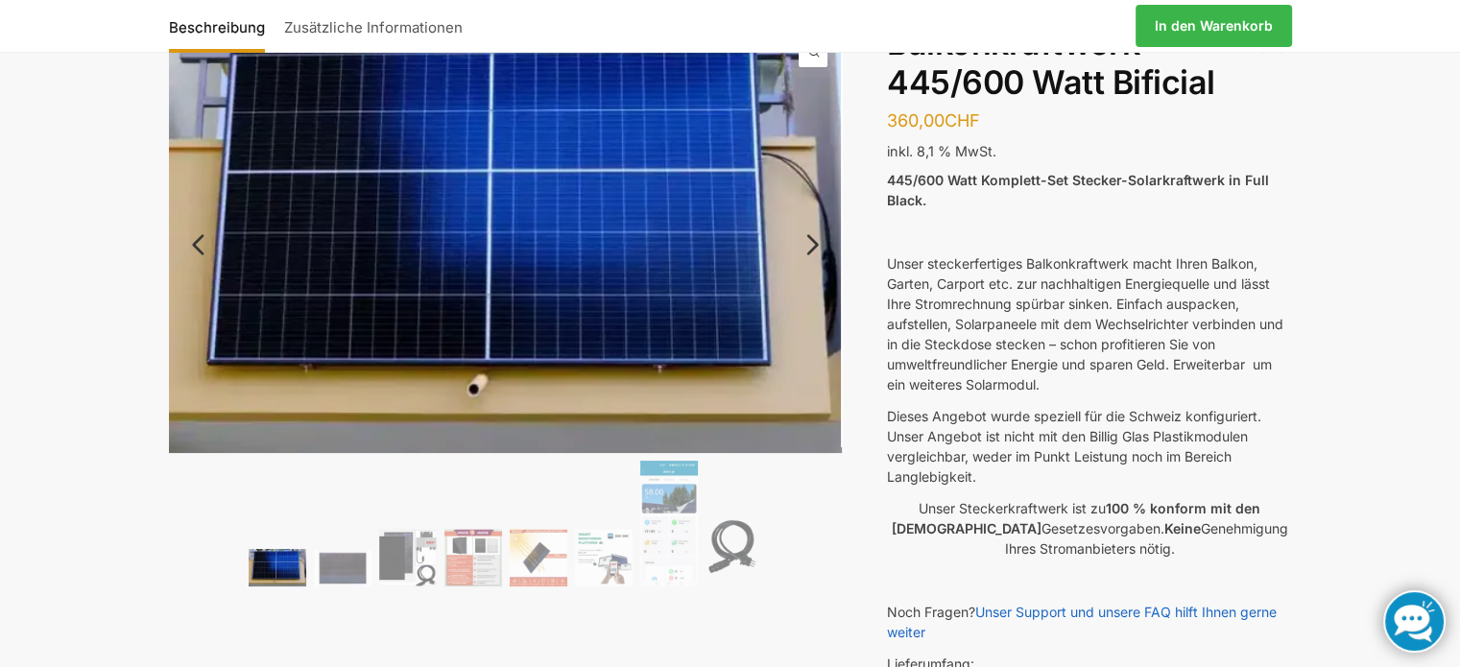
scroll to position [96, 0]
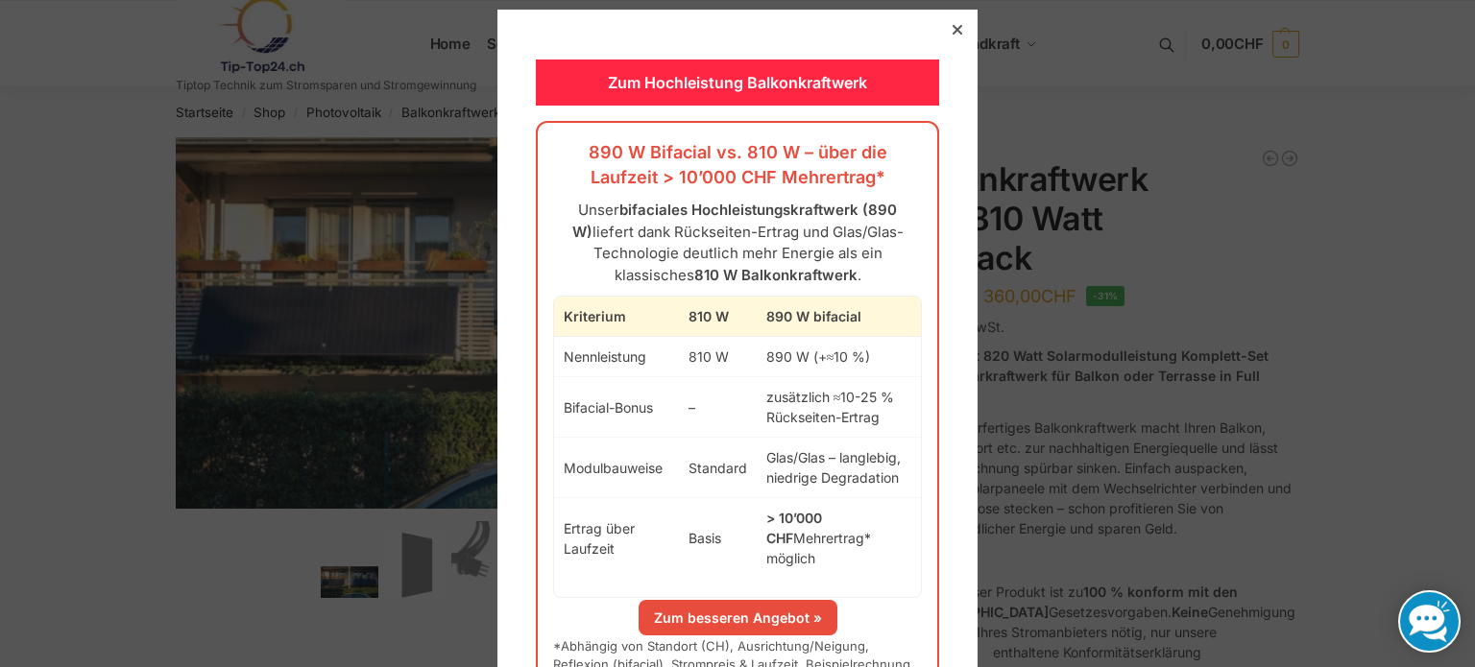
click at [952, 34] on icon at bounding box center [957, 30] width 10 height 10
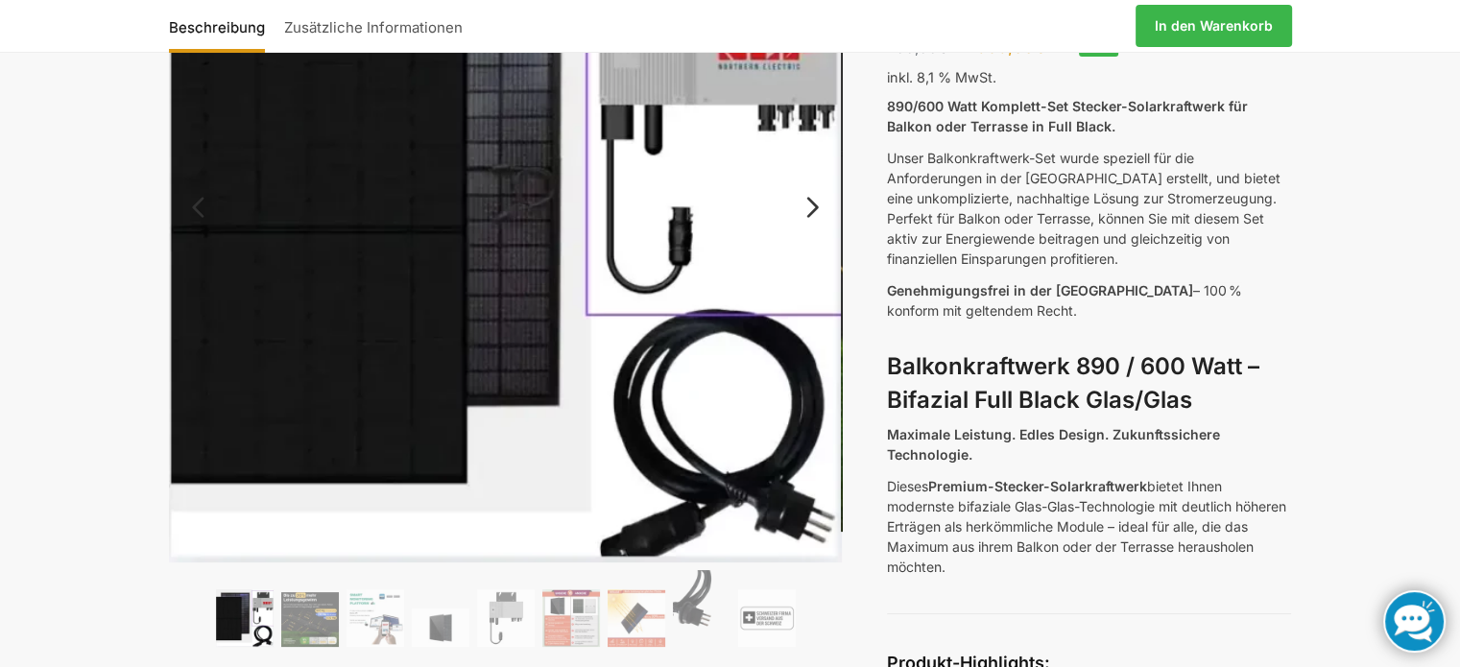
scroll to position [192, 0]
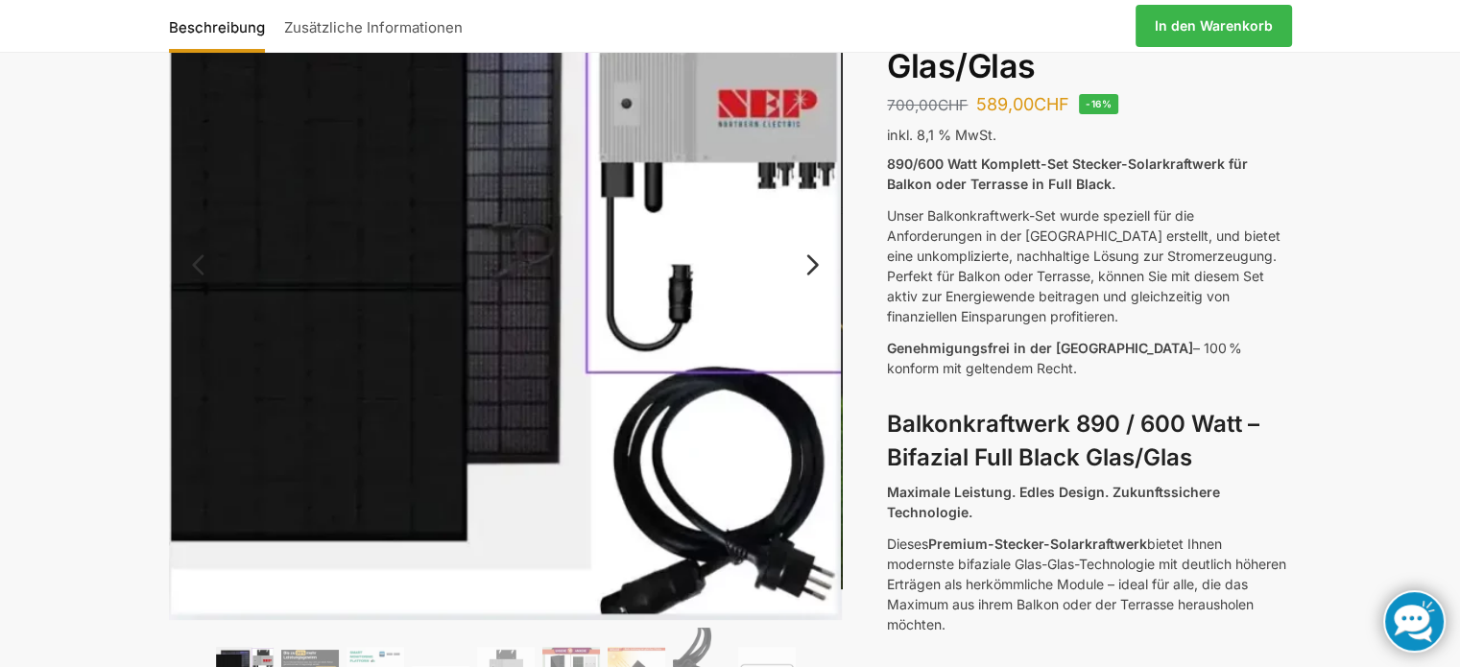
click at [816, 265] on link "Next" at bounding box center [810, 274] width 64 height 19
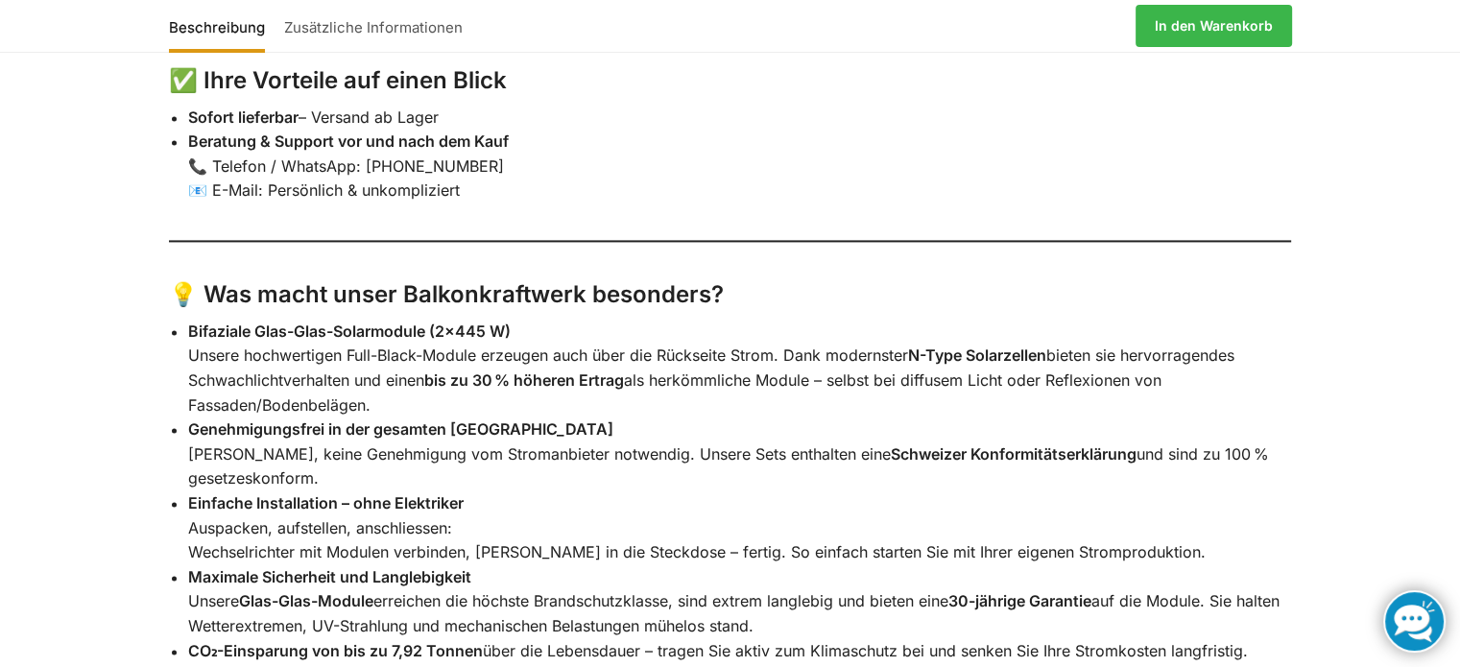
scroll to position [2784, 0]
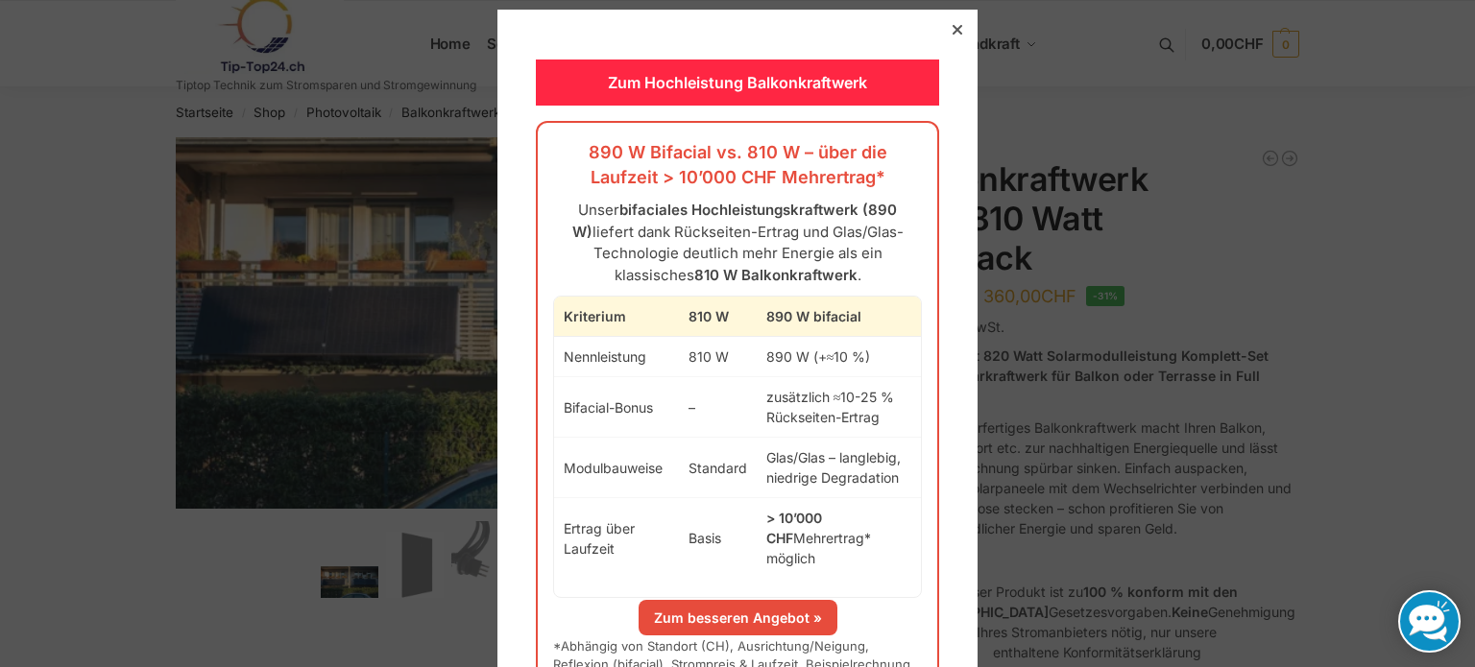
click at [952, 28] on icon at bounding box center [957, 30] width 10 height 10
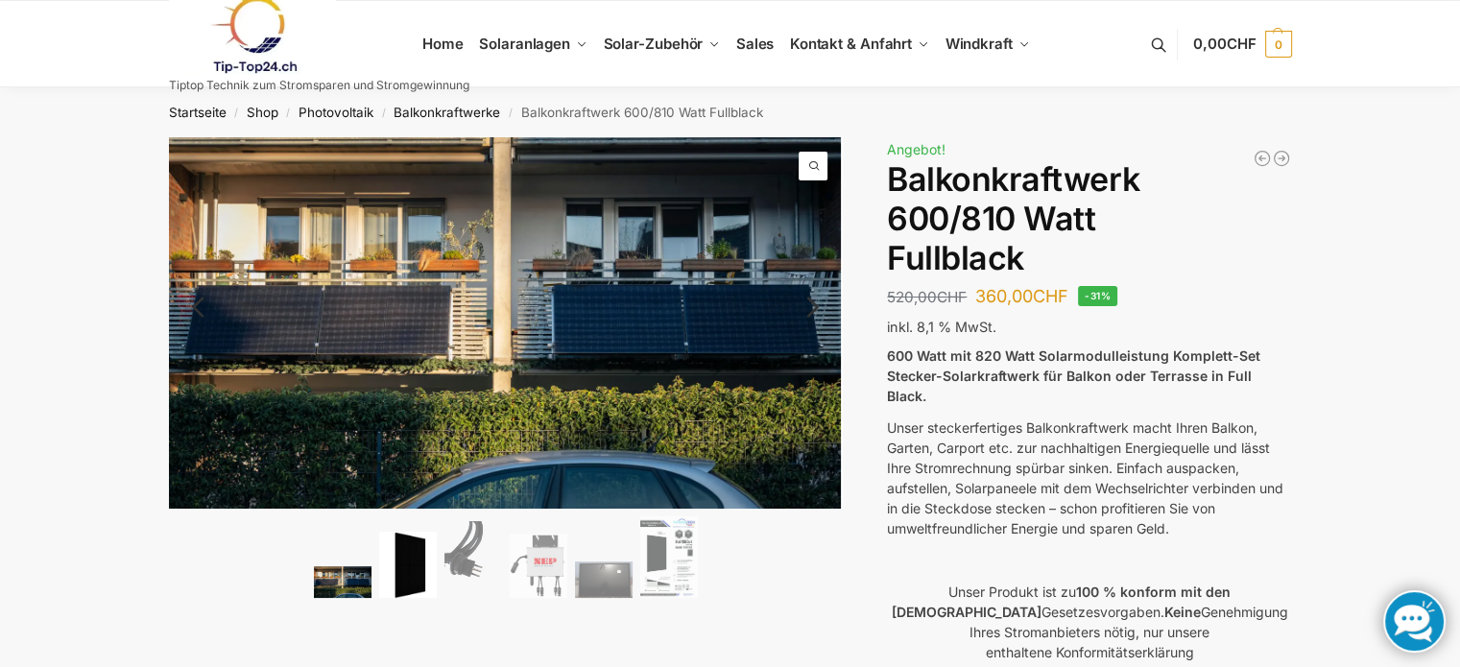
click at [434, 568] on img at bounding box center [408, 565] width 58 height 66
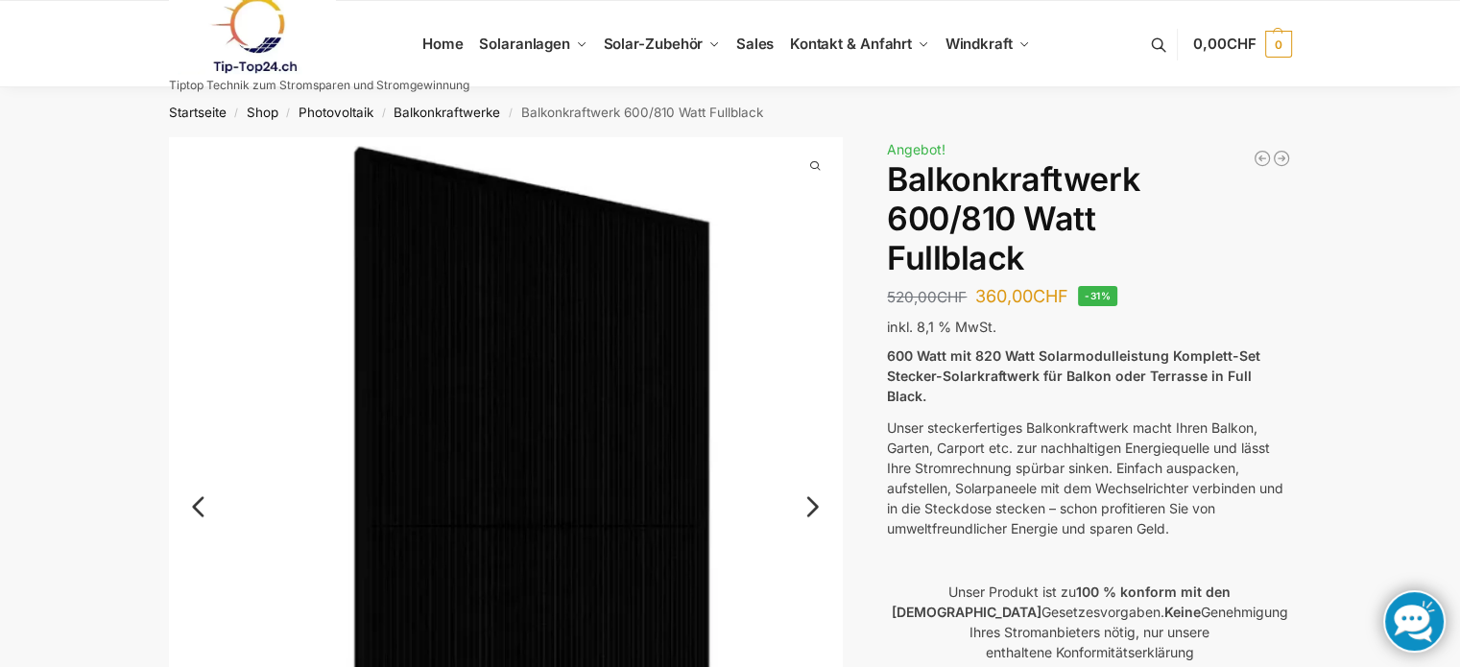
click at [816, 507] on link "Next" at bounding box center [810, 516] width 64 height 19
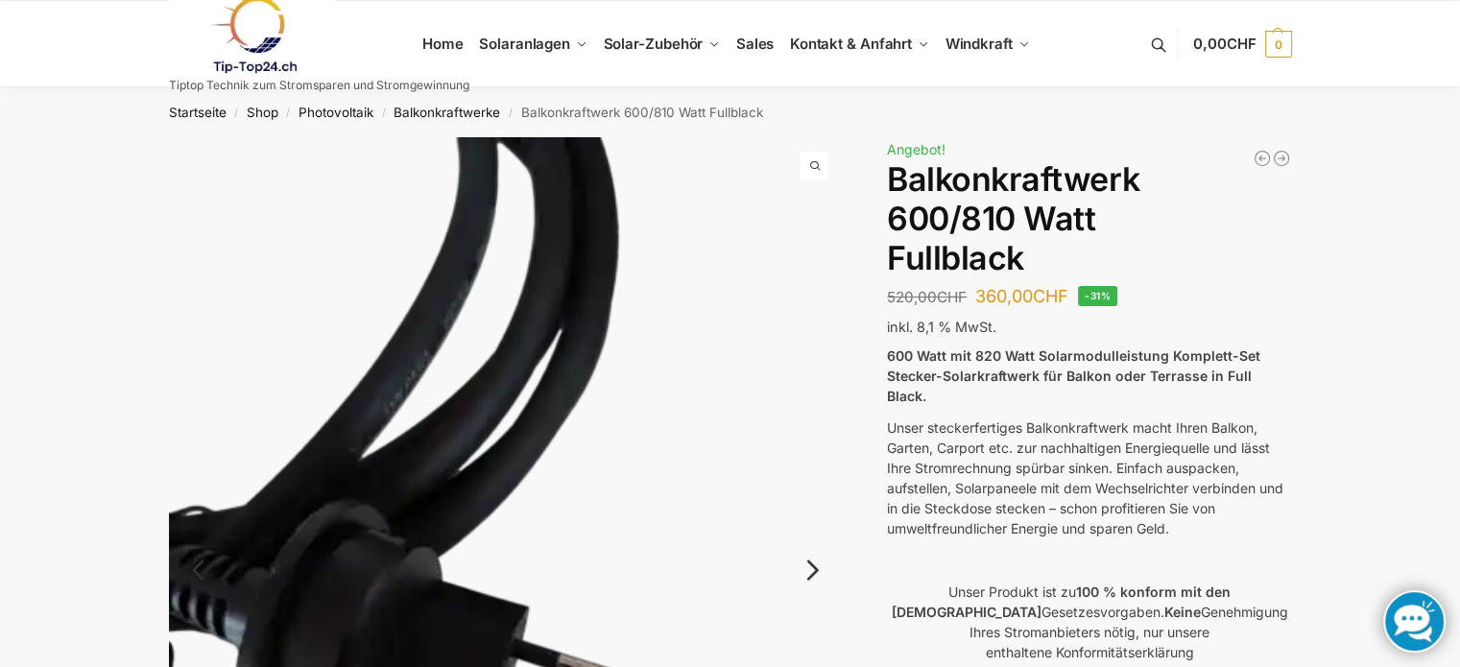
click at [810, 570] on link "Next" at bounding box center [810, 579] width 64 height 19
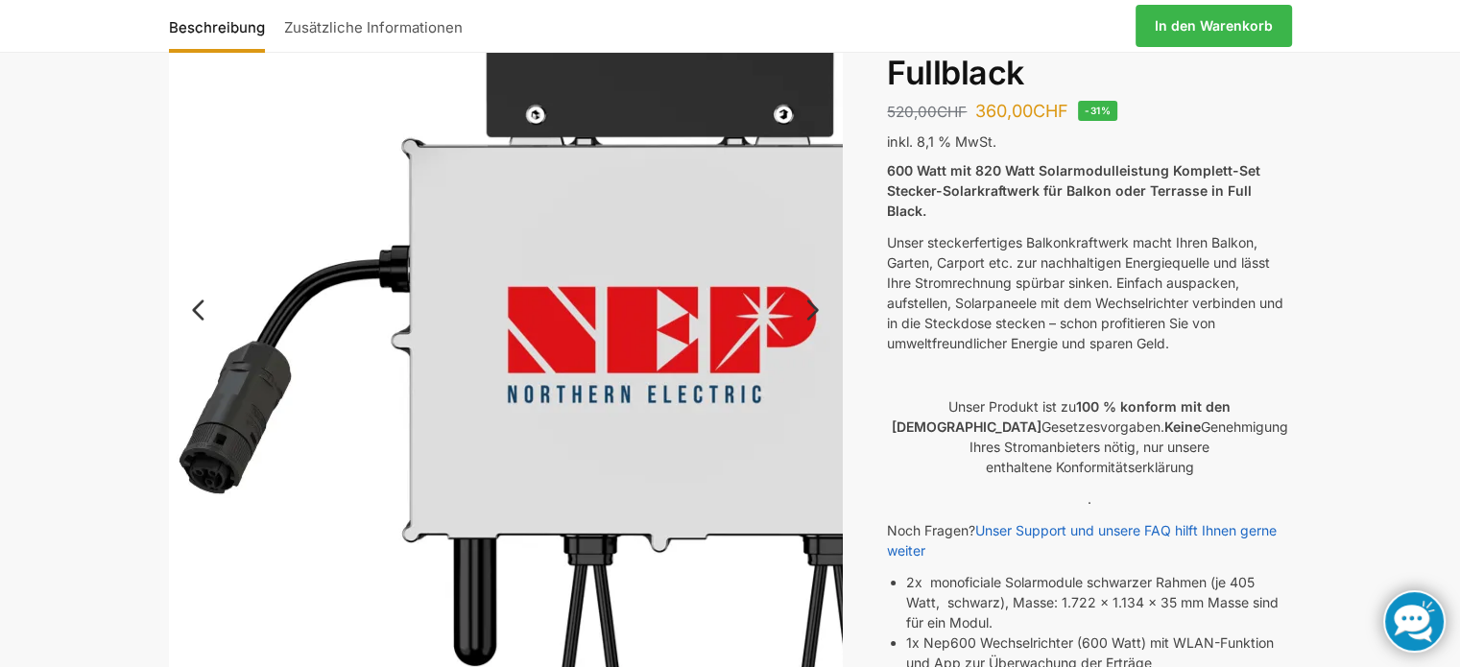
scroll to position [96, 0]
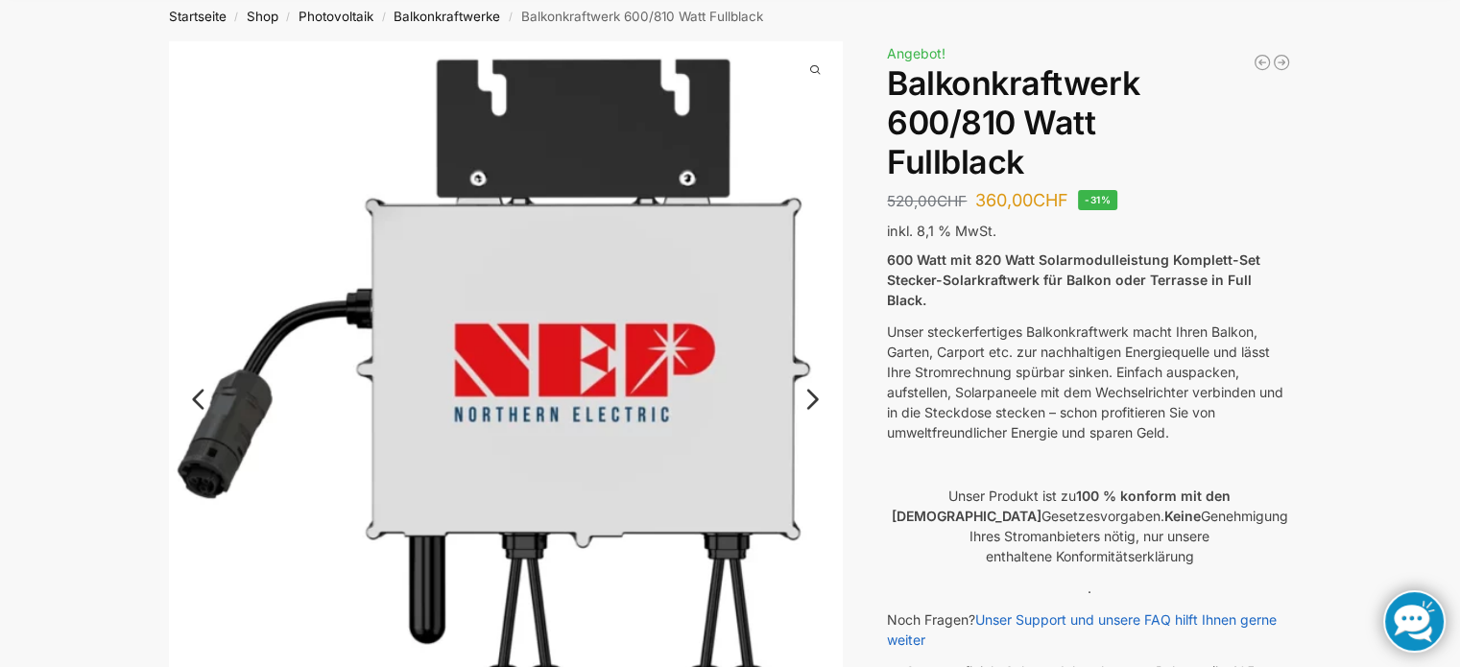
click at [814, 402] on link "Next" at bounding box center [810, 408] width 64 height 19
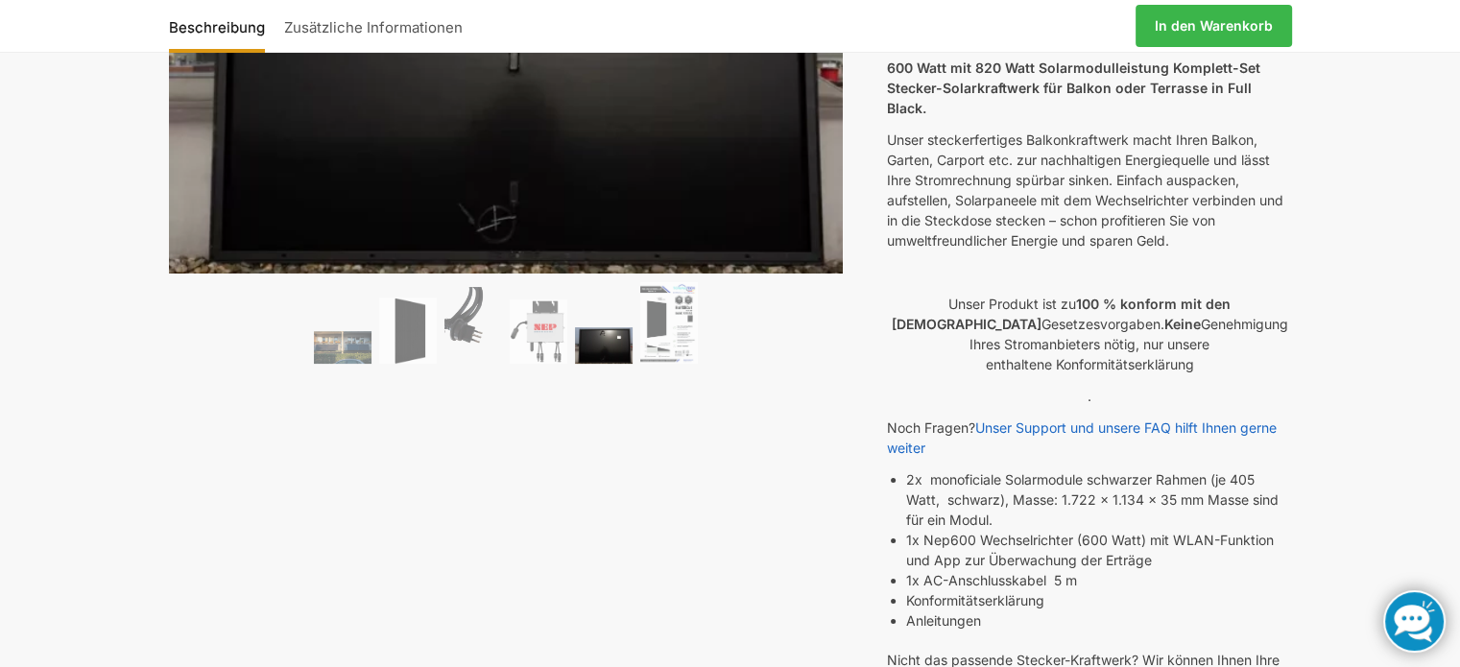
scroll to position [0, 0]
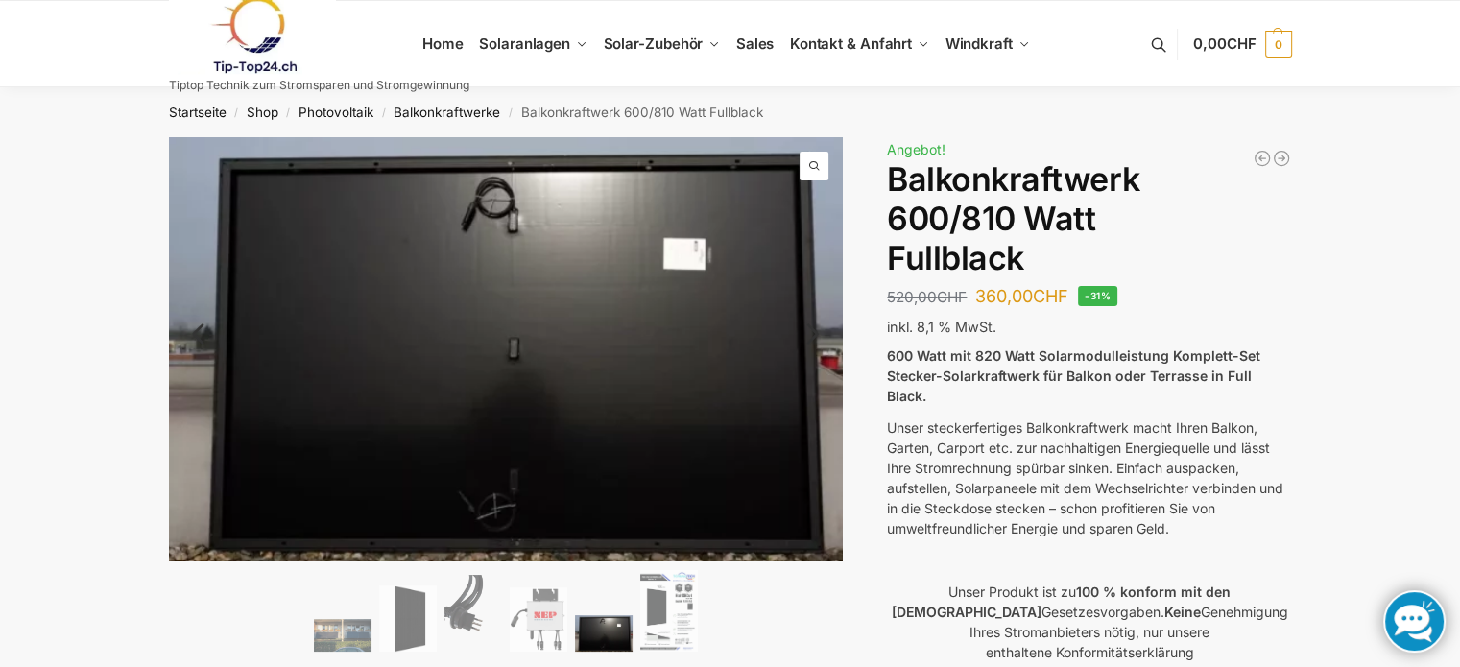
click at [600, 637] on img at bounding box center [604, 633] width 58 height 36
click at [668, 616] on img at bounding box center [669, 611] width 58 height 82
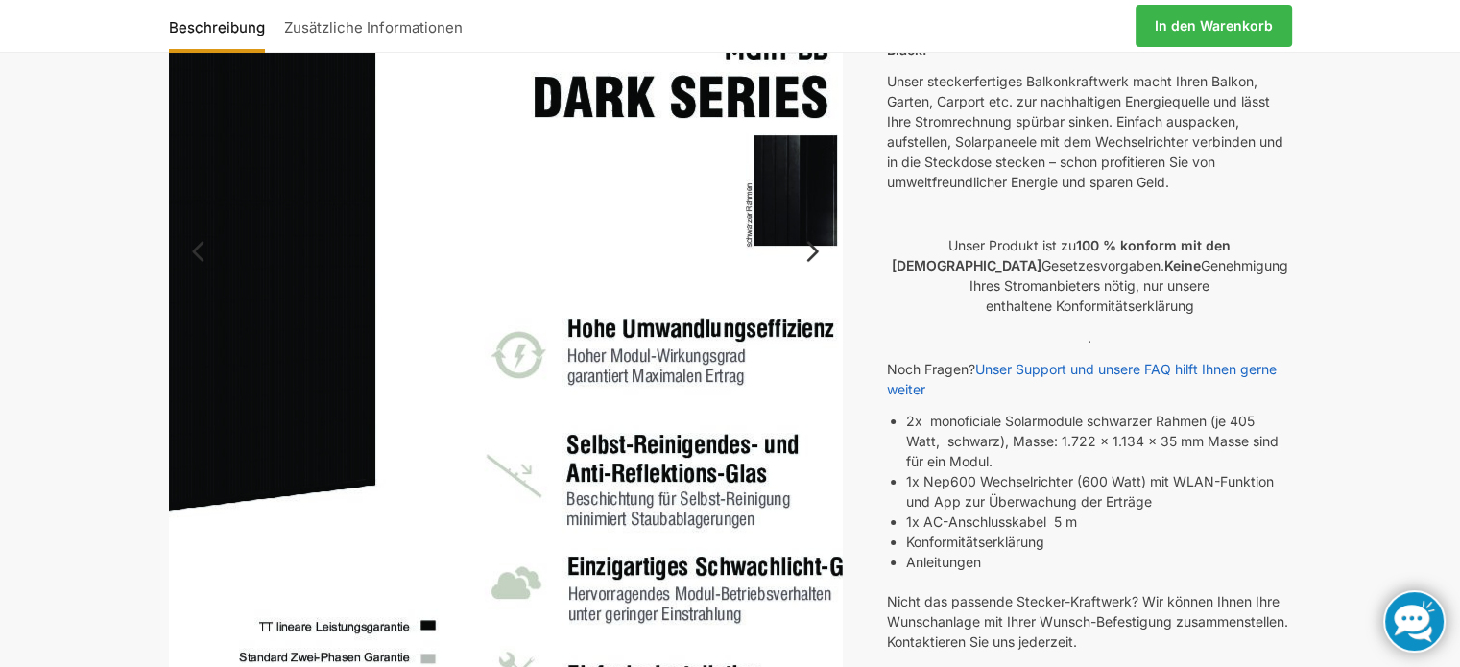
scroll to position [384, 0]
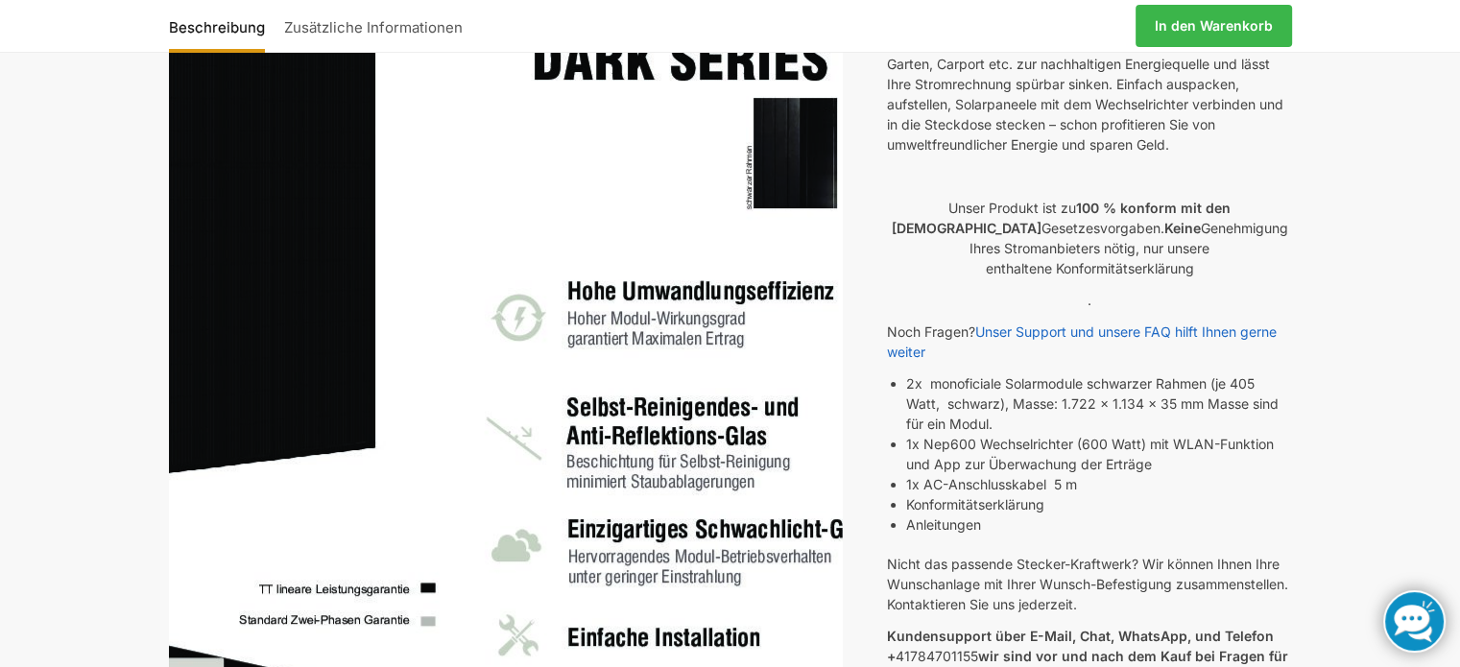
drag, startPoint x: 668, startPoint y: 613, endPoint x: 1367, endPoint y: 441, distance: 720.0
